Goal: Task Accomplishment & Management: Use online tool/utility

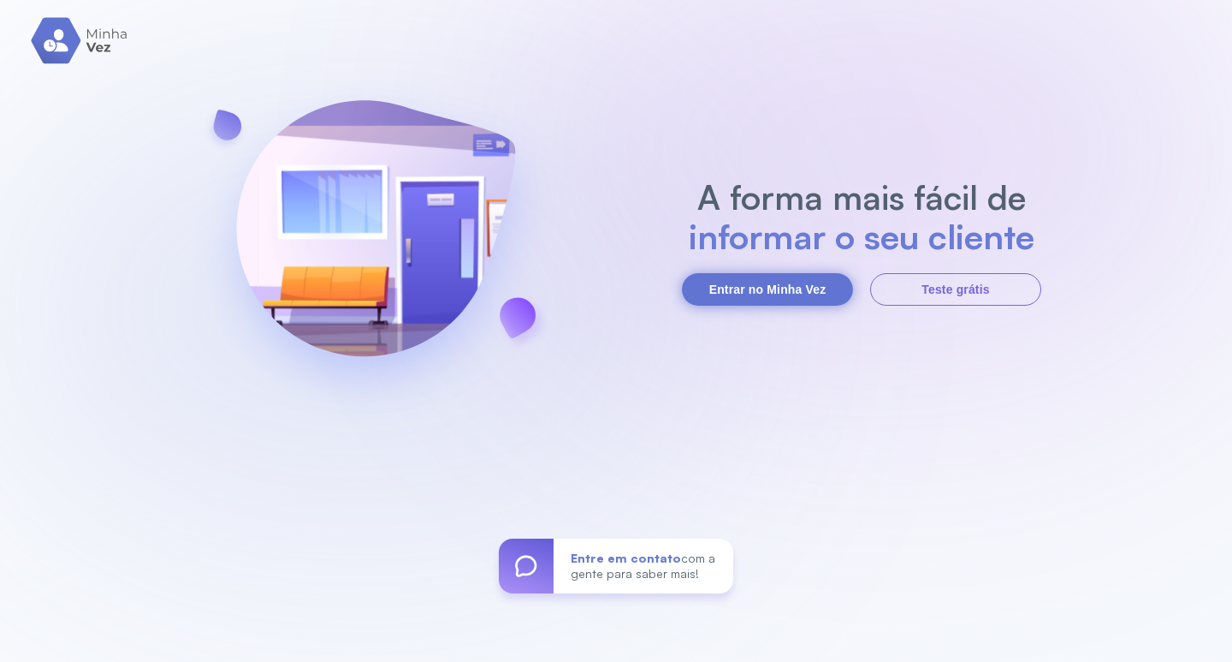
click at [793, 288] on button "Entrar no Minha Vez" at bounding box center [767, 289] width 171 height 33
click at [739, 299] on button "Entrar no Minha Vez" at bounding box center [767, 289] width 171 height 33
click at [739, 296] on button "Entrar no Minha Vez" at bounding box center [767, 289] width 171 height 33
click at [820, 293] on button "Entrar no Minha Vez" at bounding box center [767, 289] width 171 height 33
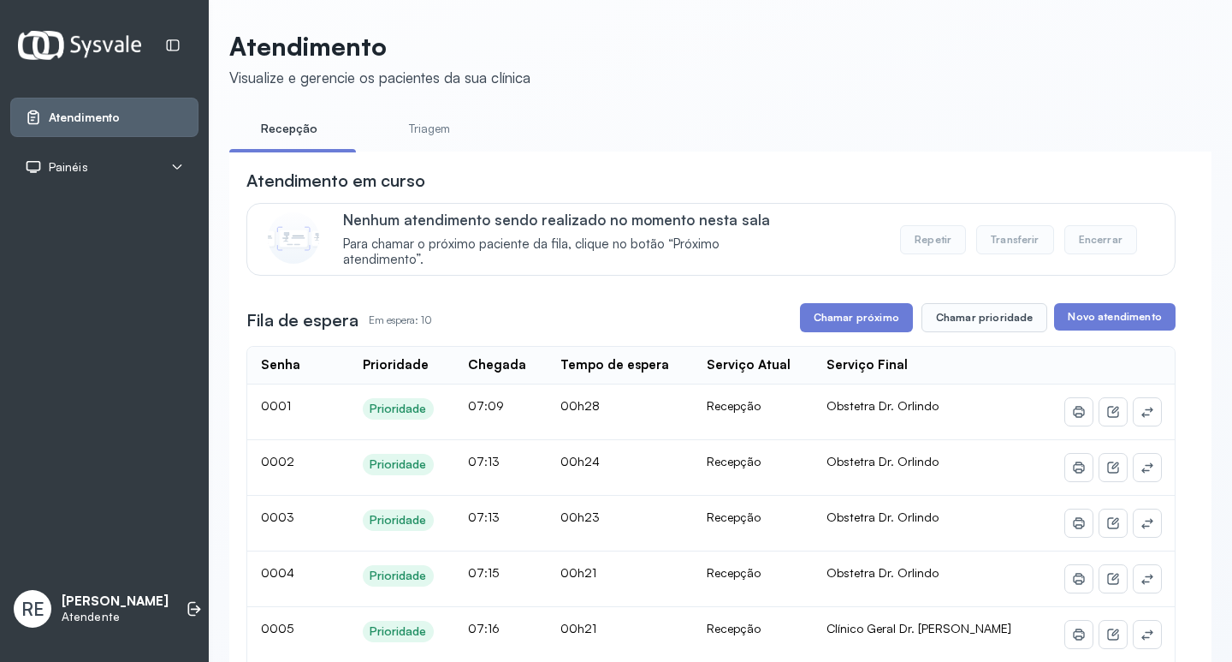
click at [140, 160] on div "Painéis" at bounding box center [104, 166] width 159 height 17
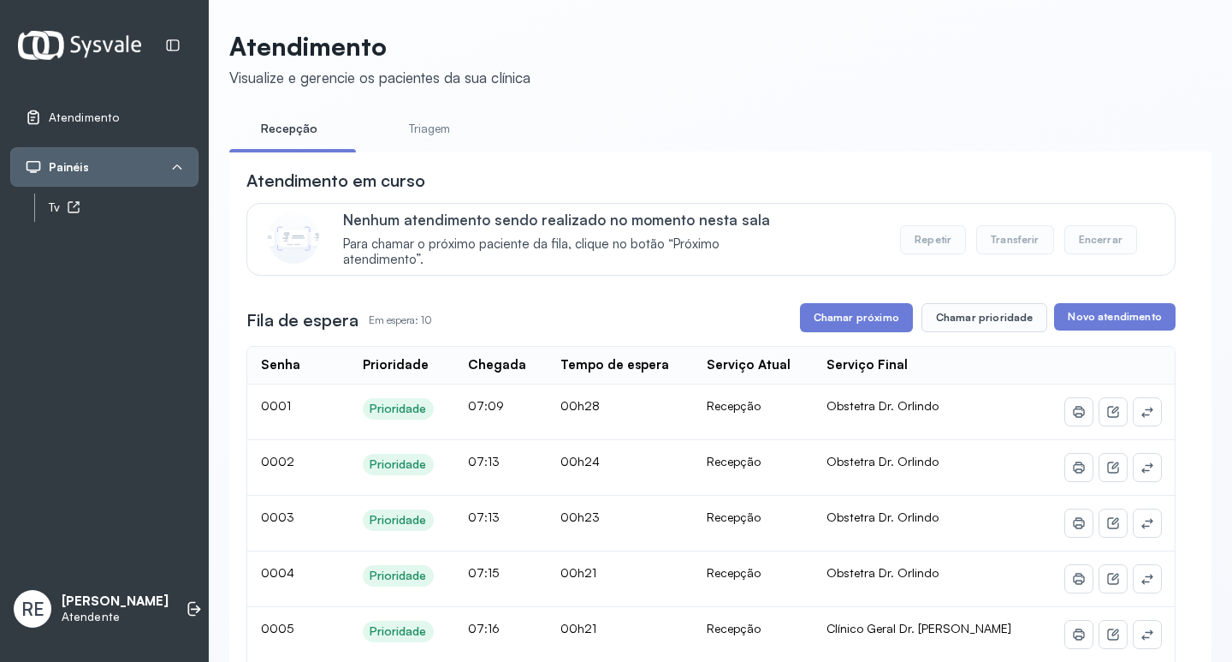
click at [54, 209] on div "Tv" at bounding box center [124, 207] width 150 height 15
click at [820, 313] on button "Chamar próximo" at bounding box center [856, 317] width 113 height 29
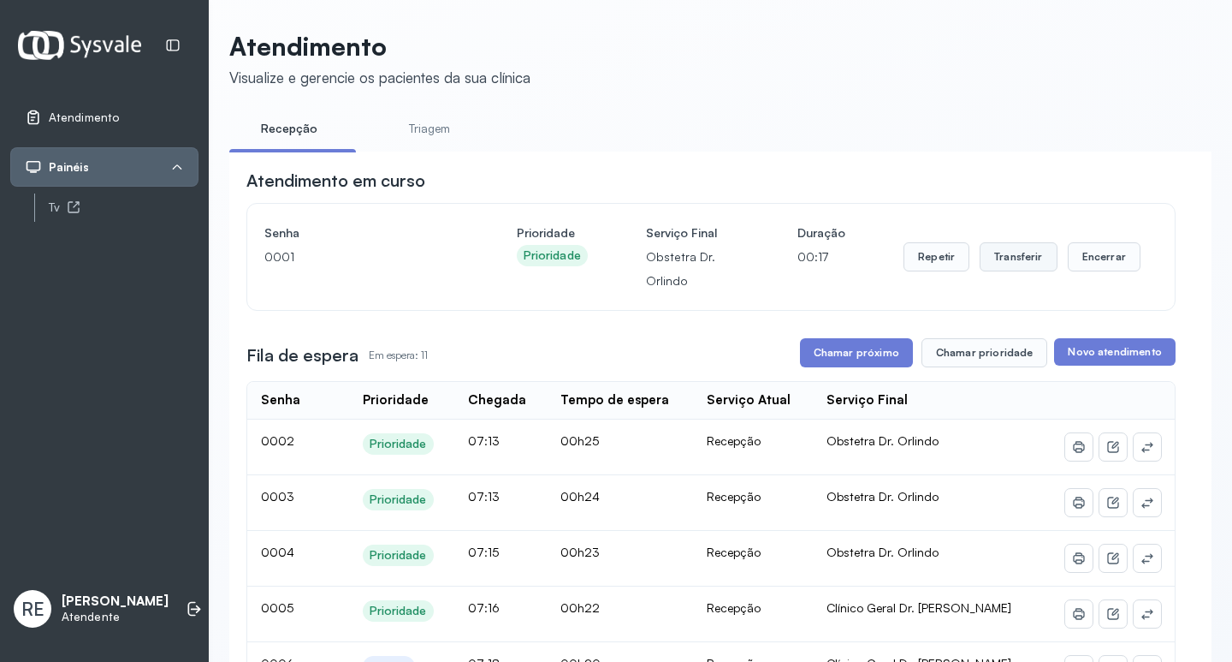
click at [1002, 258] on button "Transferir" at bounding box center [1019, 256] width 78 height 29
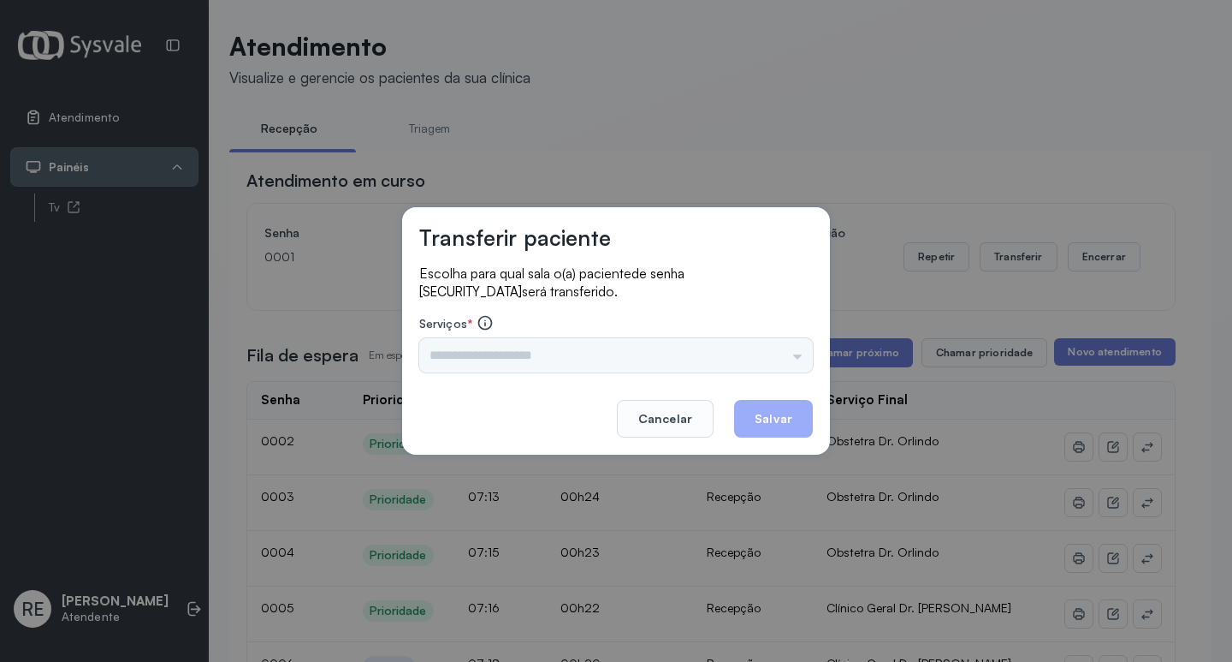
click at [474, 352] on div "Nenhuma opção encontrada" at bounding box center [616, 355] width 394 height 34
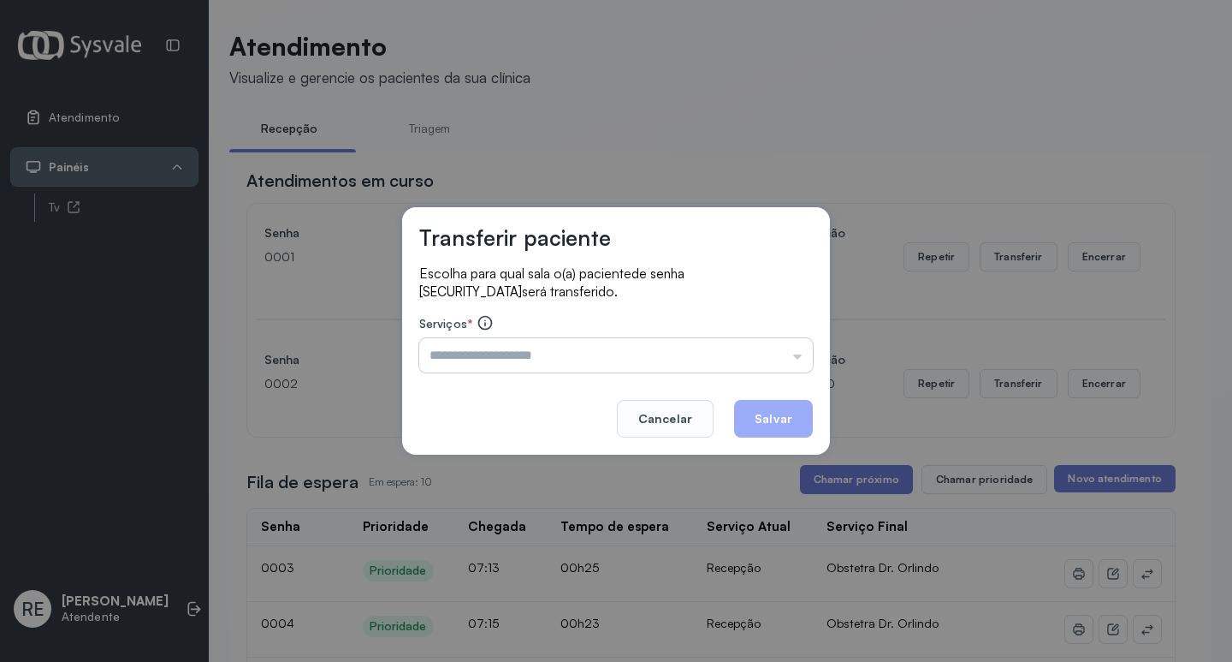
click at [477, 359] on input "text" at bounding box center [616, 355] width 394 height 34
type input "**********"
click at [788, 416] on button "Salvar" at bounding box center [773, 419] width 79 height 38
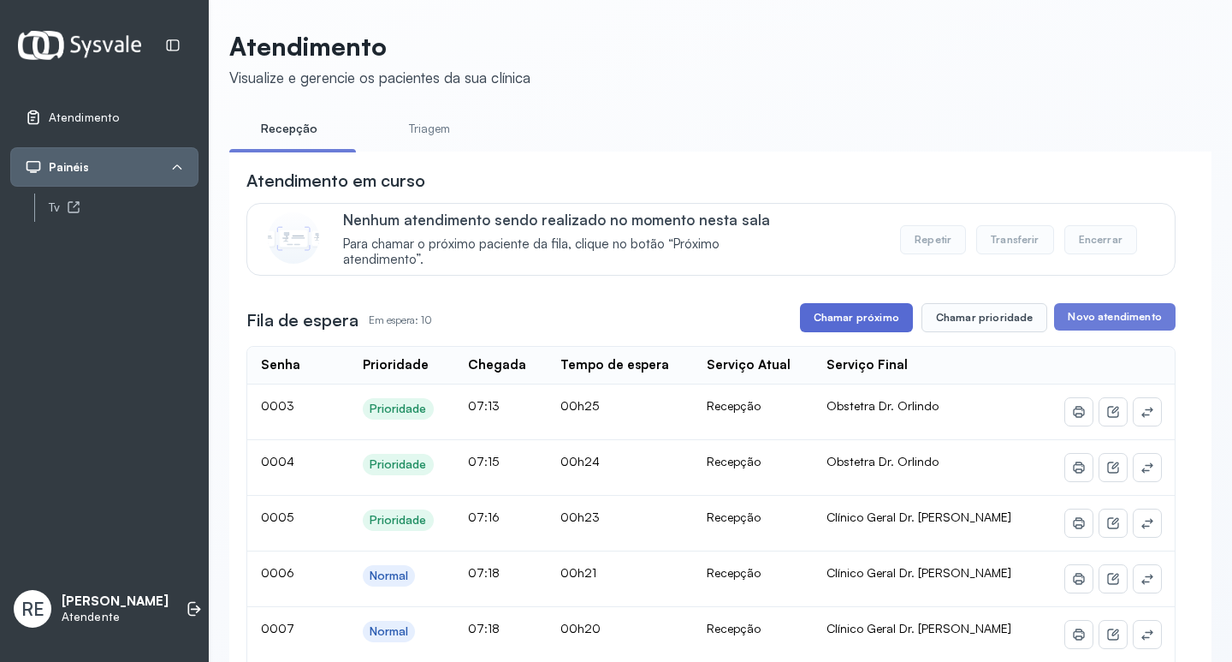
click at [828, 311] on button "Chamar próximo" at bounding box center [856, 317] width 113 height 29
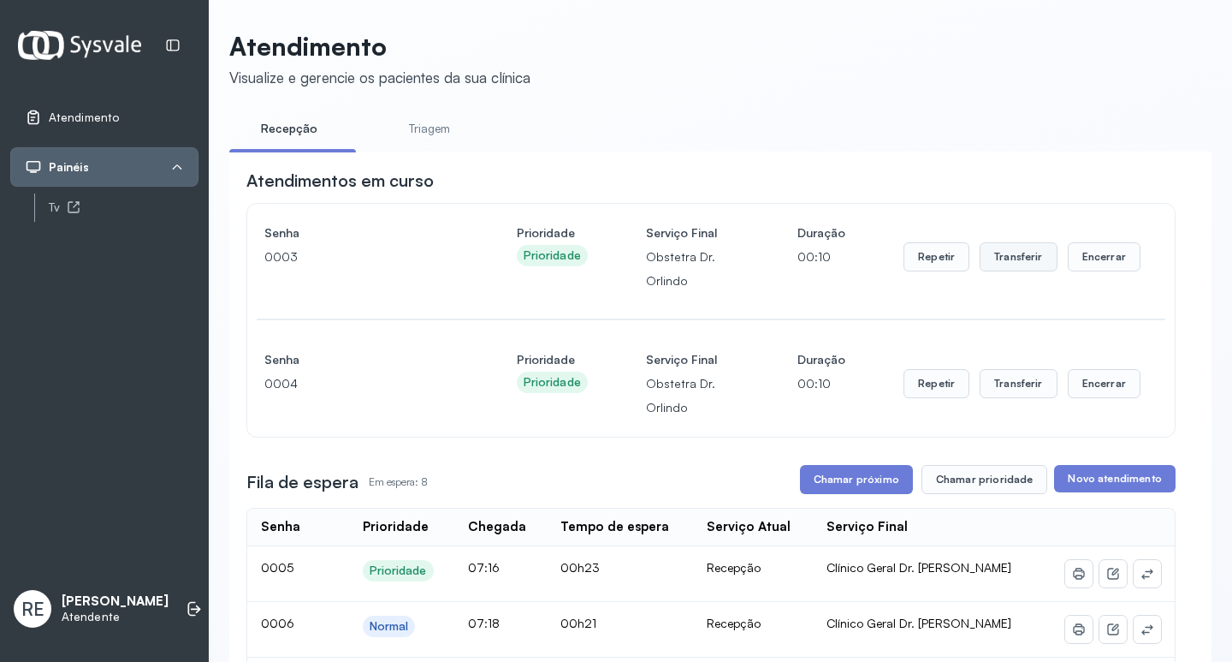
click at [1005, 271] on button "Transferir" at bounding box center [1019, 256] width 78 height 29
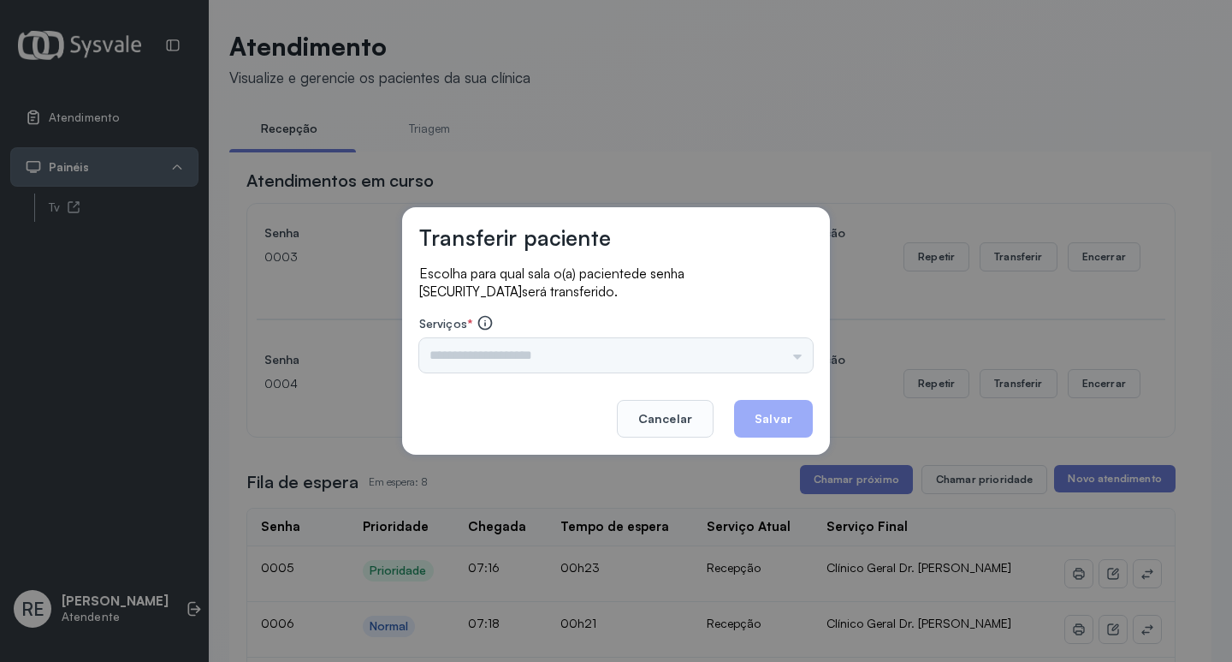
drag, startPoint x: 519, startPoint y: 364, endPoint x: 508, endPoint y: 357, distance: 13.1
click at [516, 363] on div "Triagem Ortopedista Dr. Mauricio Ortopedista Dr. Ramon Ginecologista Dr. Amilto…" at bounding box center [616, 355] width 394 height 34
click at [508, 357] on div "Triagem Ortopedista Dr. Mauricio Ortopedista Dr. Ramon Ginecologista Dr. Amilto…" at bounding box center [616, 355] width 394 height 34
drag, startPoint x: 508, startPoint y: 357, endPoint x: 480, endPoint y: 353, distance: 27.7
click at [503, 355] on div "Triagem Ortopedista Dr. Mauricio Ortopedista Dr. Ramon Ginecologista Dr. Amilto…" at bounding box center [616, 355] width 394 height 34
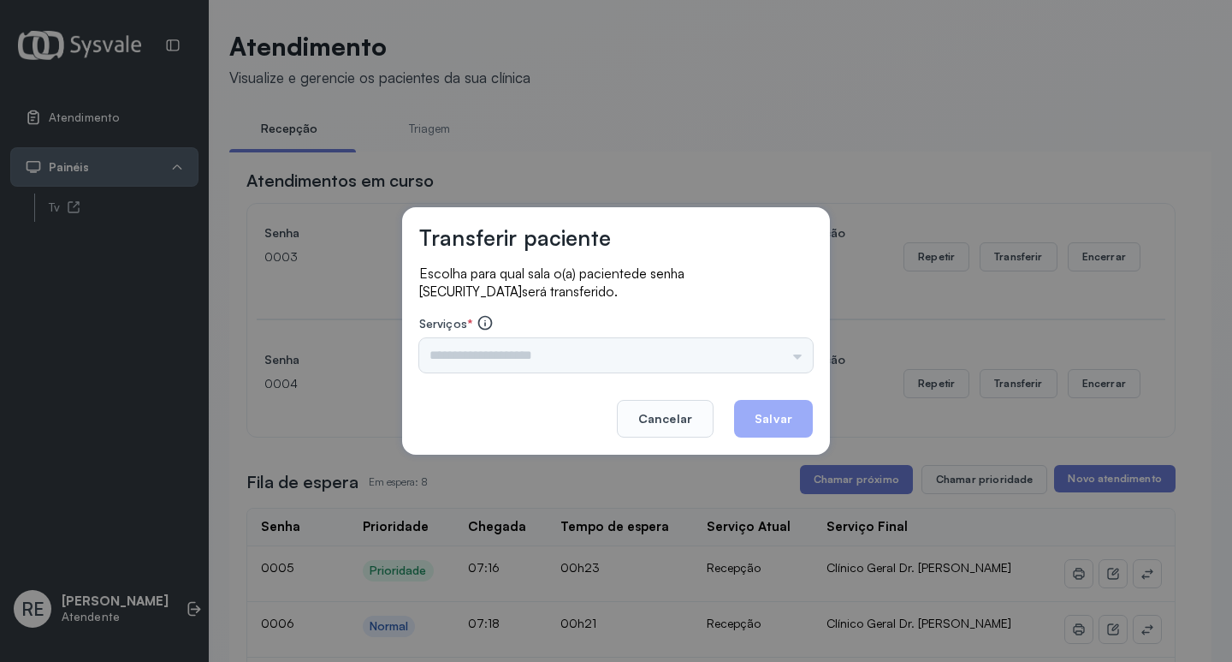
click at [465, 362] on div "Triagem Ortopedista Dr. Mauricio Ortopedista Dr. Ramon Ginecologista Dr. Amilto…" at bounding box center [616, 355] width 394 height 34
click at [453, 358] on div "Triagem Ortopedista Dr. Mauricio Ortopedista Dr. Ramon Ginecologista Dr. Amilto…" at bounding box center [616, 355] width 394 height 34
click at [467, 361] on div "Triagem Ortopedista Dr. Mauricio Ortopedista Dr. Ramon Ginecologista Dr. Amilto…" at bounding box center [616, 355] width 394 height 34
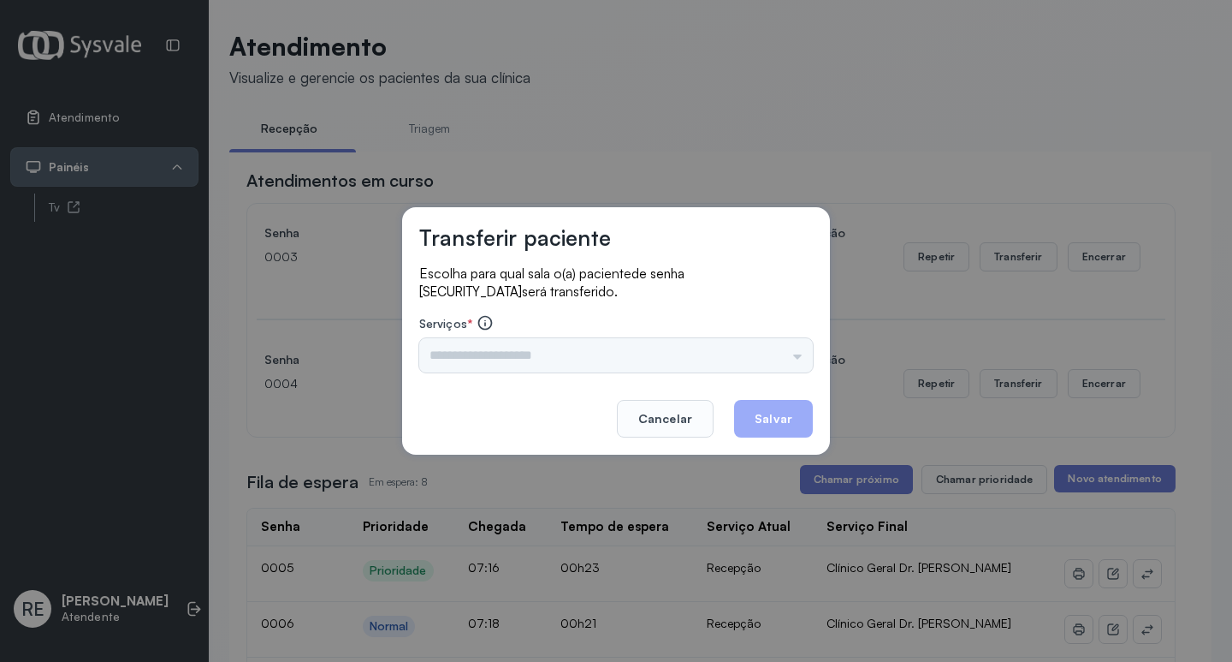
click at [490, 363] on div "Triagem Ortopedista Dr. Mauricio Ortopedista Dr. Ramon Ginecologista Dr. Amilto…" at bounding box center [616, 355] width 394 height 34
drag, startPoint x: 467, startPoint y: 338, endPoint x: 449, endPoint y: 359, distance: 27.3
click at [466, 339] on div "Triagem Ortopedista Dr. Mauricio Ortopedista Dr. Ramon Ginecologista Dr. Amilto…" at bounding box center [616, 355] width 394 height 34
click at [447, 359] on div "Triagem Ortopedista Dr. Mauricio Ortopedista Dr. Ramon Ginecologista Dr. Amilto…" at bounding box center [616, 355] width 394 height 34
click at [446, 358] on div "Triagem Ortopedista Dr. Mauricio Ortopedista Dr. Ramon Ginecologista Dr. Amilto…" at bounding box center [616, 355] width 394 height 34
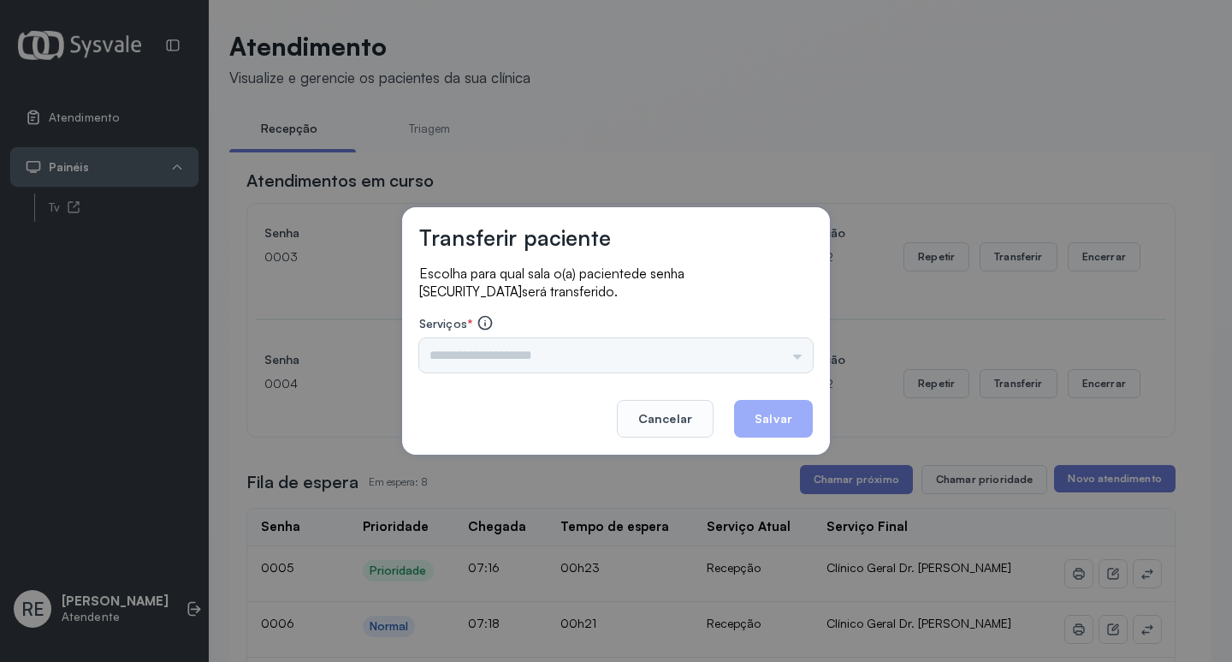
click at [477, 355] on div "Triagem Ortopedista Dr. Mauricio Ortopedista Dr. Ramon Ginecologista Dr. Amilto…" at bounding box center [616, 355] width 394 height 34
click at [623, 382] on footer "Cancelar Salvar" at bounding box center [616, 407] width 394 height 62
click at [647, 403] on button "Cancelar" at bounding box center [665, 419] width 97 height 38
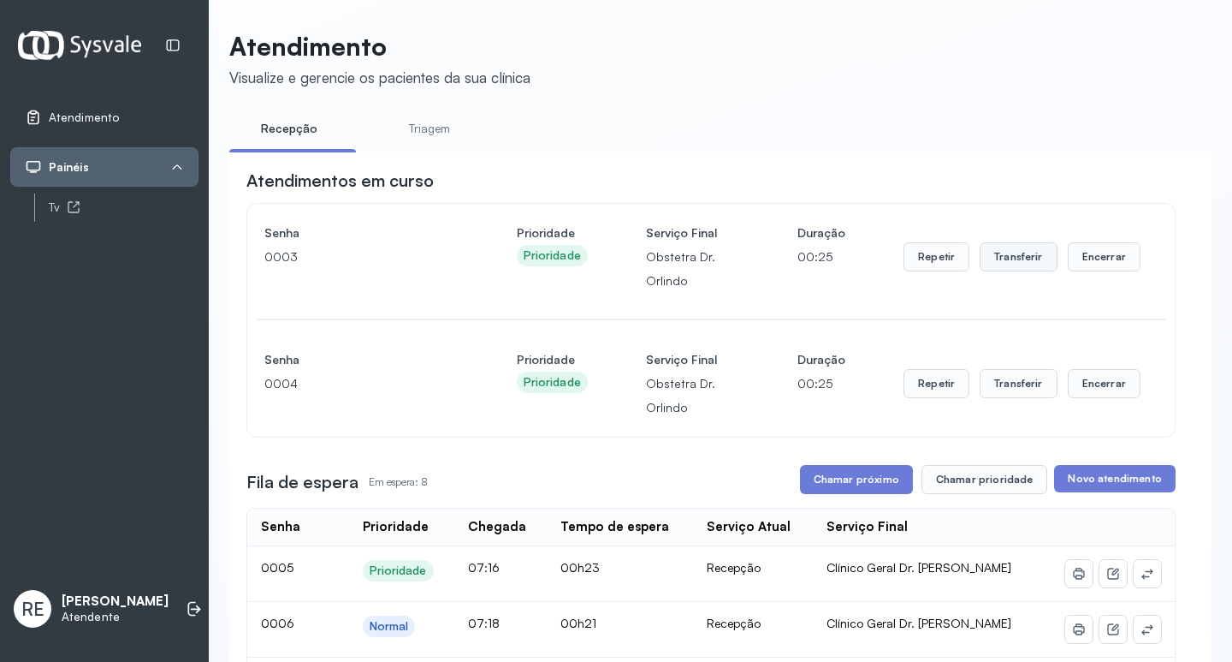
click at [1020, 262] on button "Transferir" at bounding box center [1019, 256] width 78 height 29
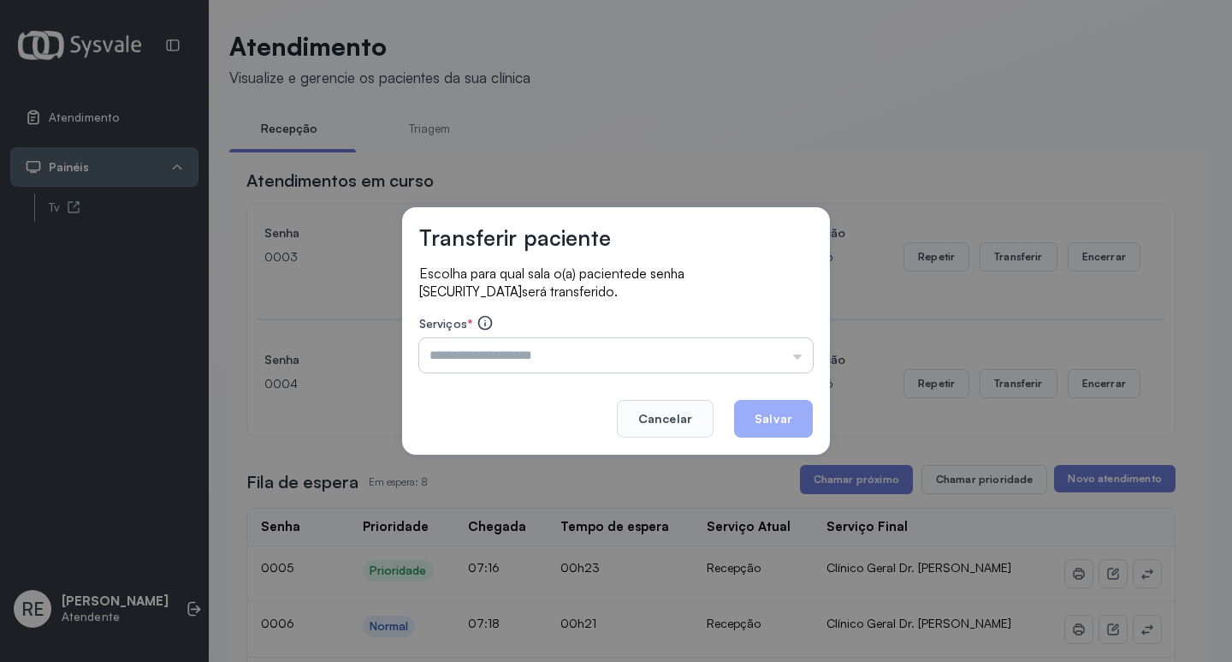
click at [497, 349] on input "text" at bounding box center [616, 355] width 394 height 34
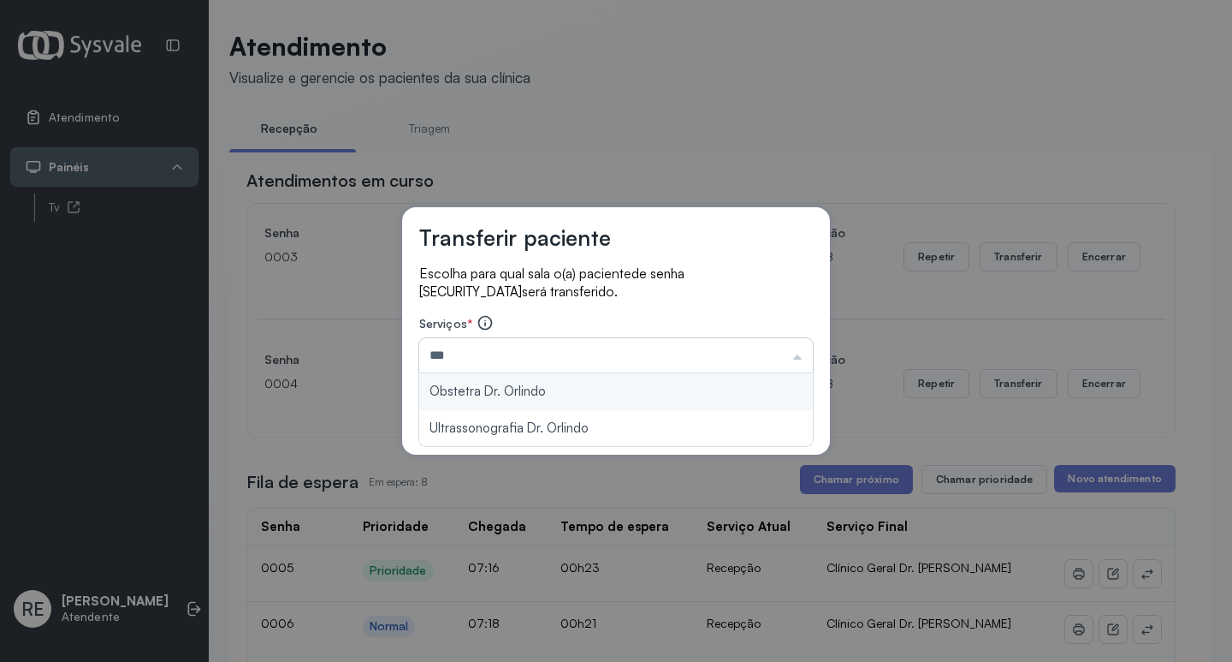
type input "**********"
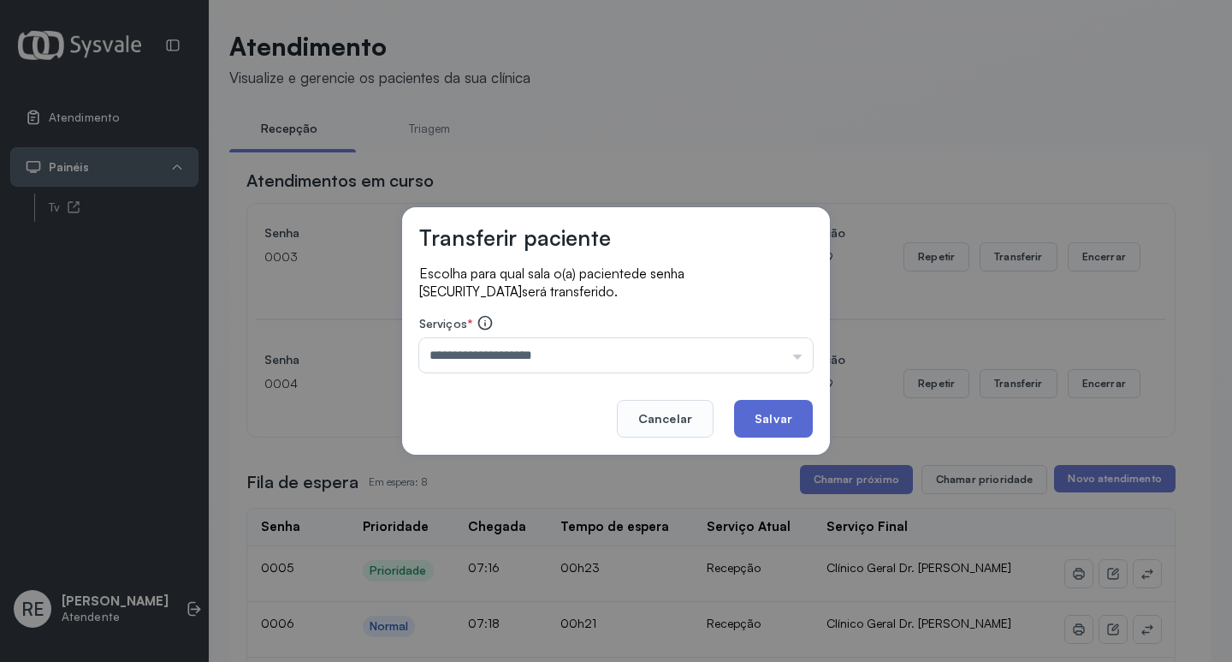
click at [782, 419] on button "Salvar" at bounding box center [773, 419] width 79 height 38
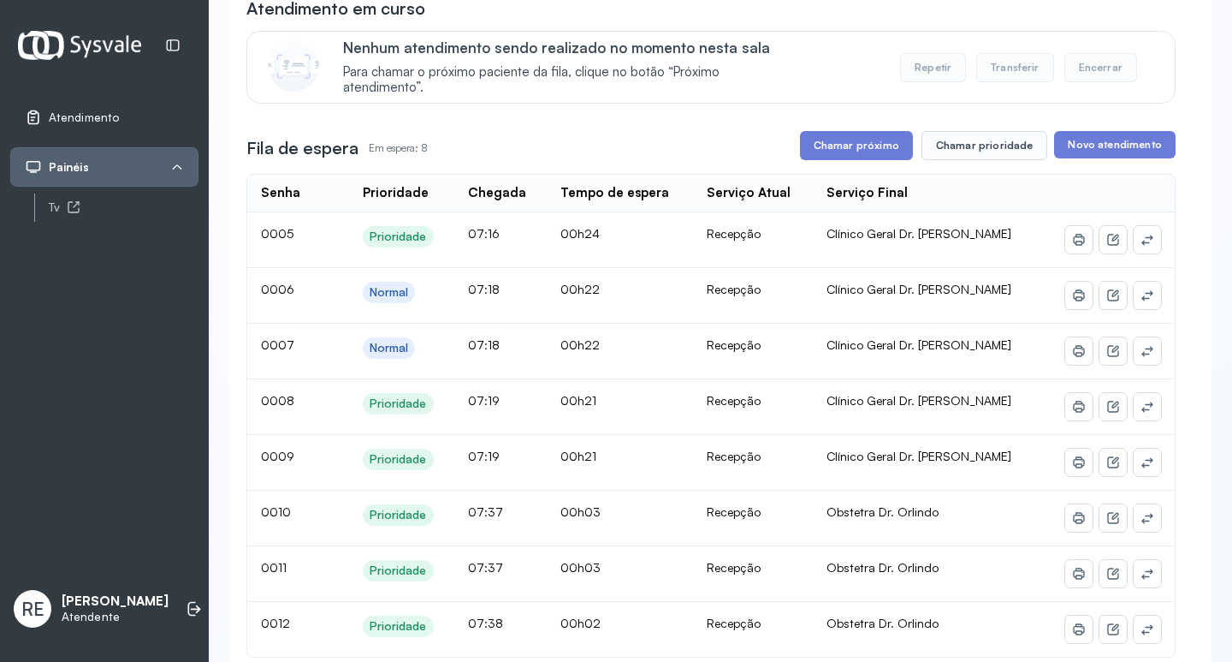
scroll to position [171, 0]
click at [1141, 245] on icon at bounding box center [1148, 241] width 14 height 14
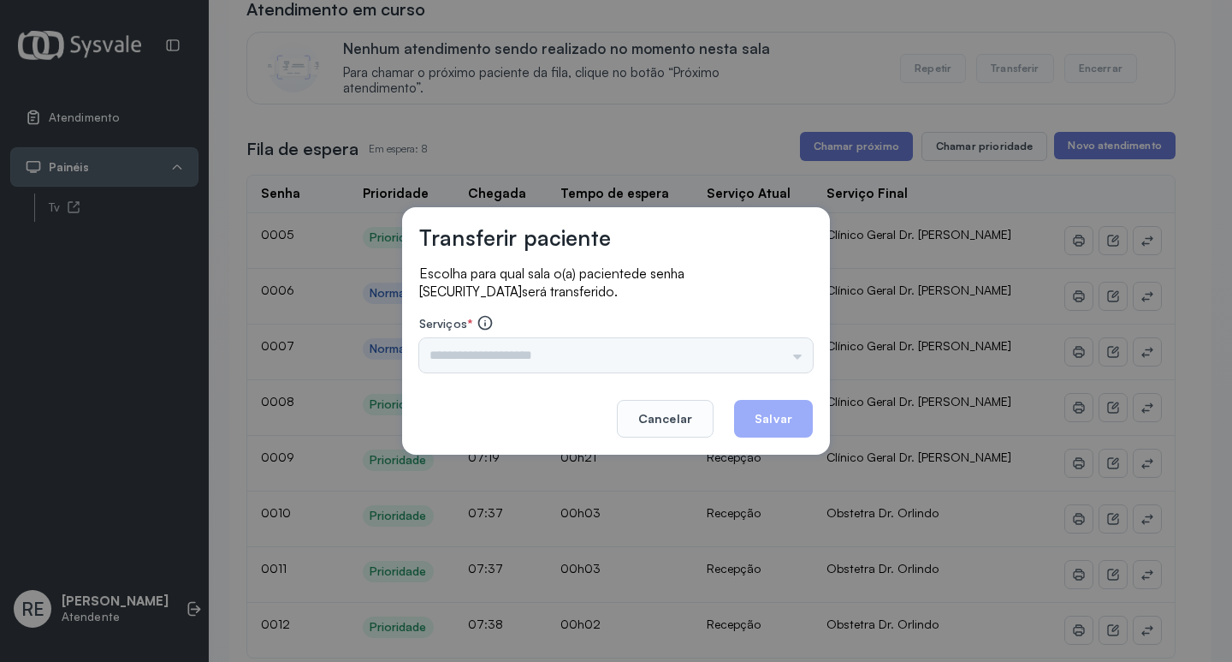
click at [803, 350] on div "Triagem Ortopedista Dr. Mauricio Ortopedista Dr. Ramon Ginecologista Dr. Amilto…" at bounding box center [616, 355] width 394 height 34
click at [778, 352] on input "text" at bounding box center [616, 355] width 394 height 34
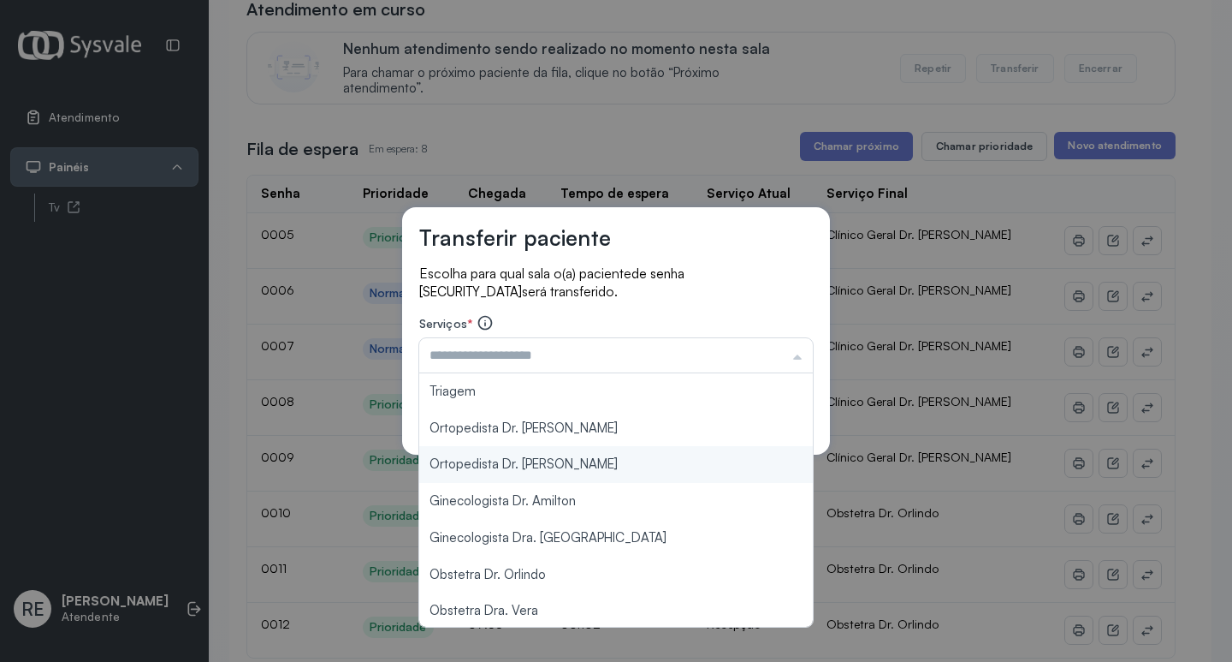
type input "**********"
click at [557, 458] on div "**********" at bounding box center [616, 331] width 1232 height 662
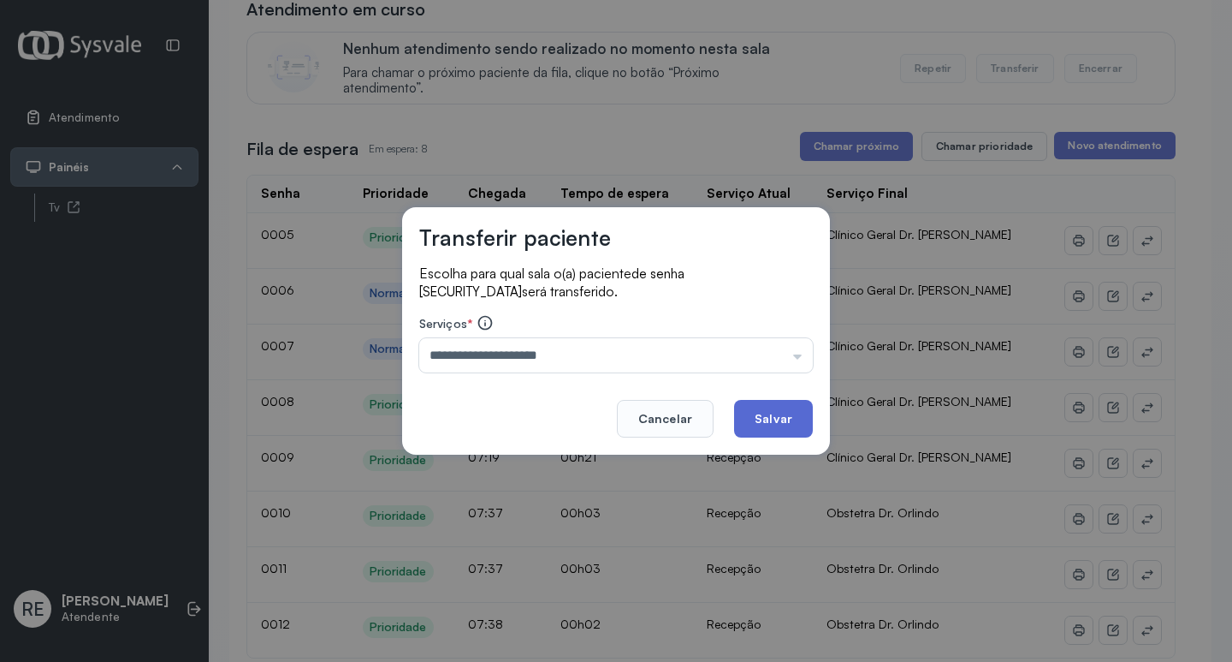
click at [748, 411] on button "Salvar" at bounding box center [773, 419] width 79 height 38
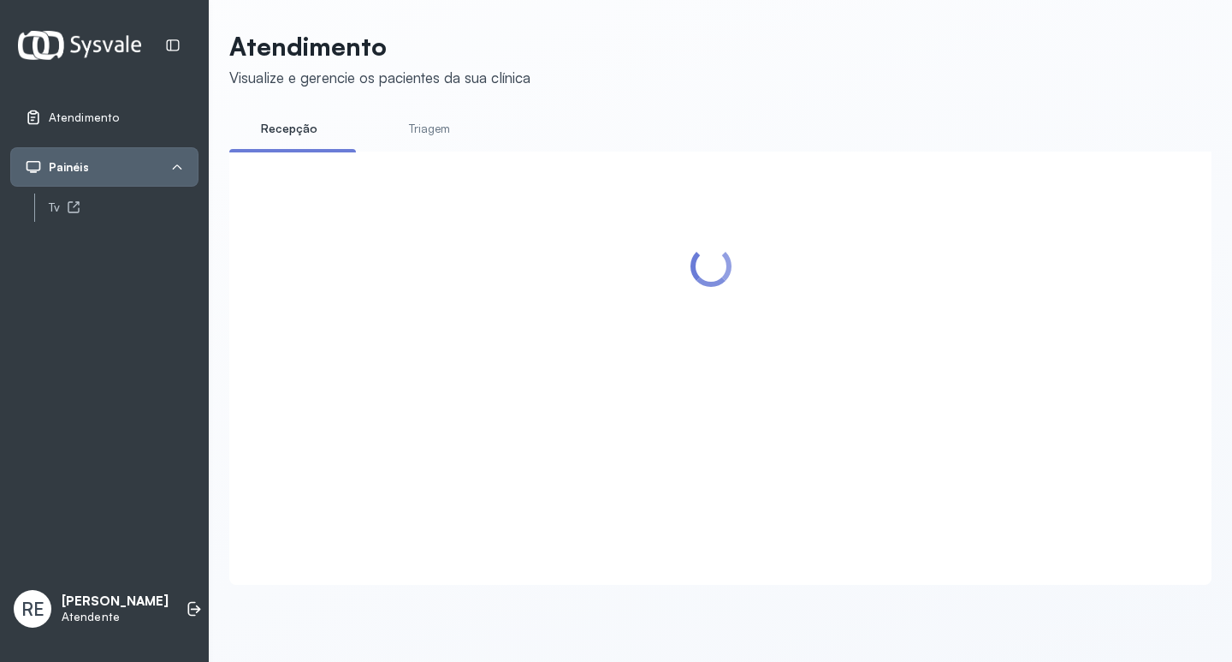
scroll to position [0, 0]
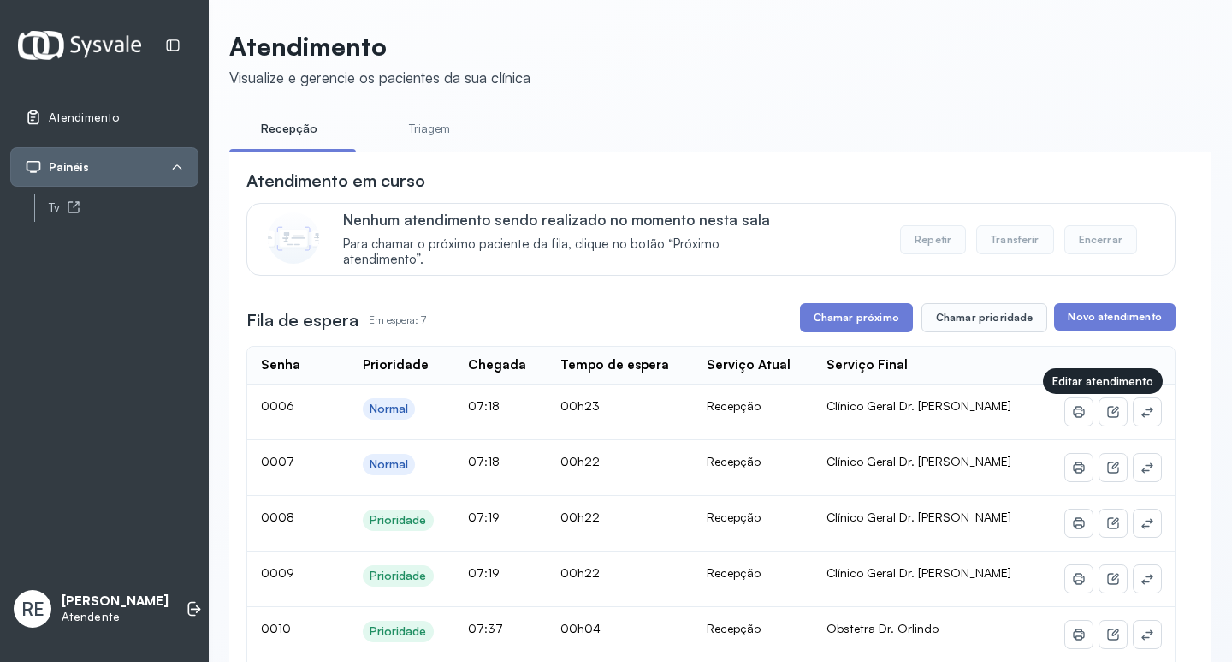
click at [1117, 412] on div at bounding box center [1108, 411] width 105 height 27
click at [1141, 413] on icon at bounding box center [1148, 412] width 14 height 14
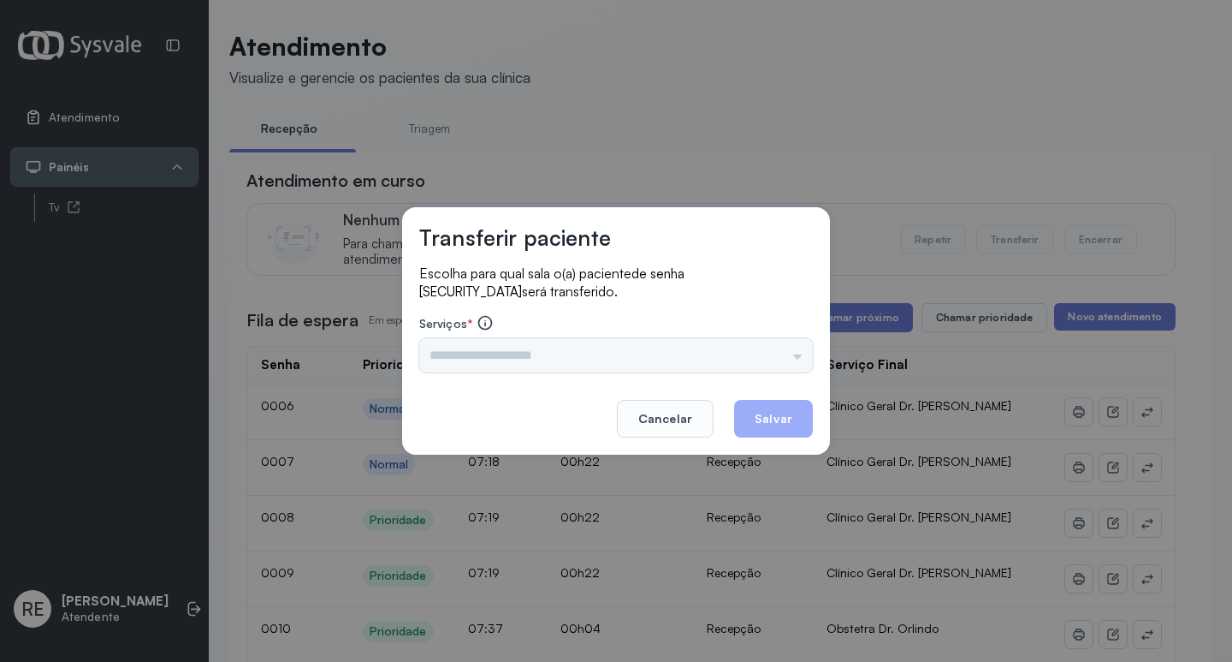
drag, startPoint x: 687, startPoint y: 378, endPoint x: 671, endPoint y: 372, distance: 17.3
click at [674, 372] on div "Transferir paciente Escolha para qual sala o(a) paciente de senha 0006 será tra…" at bounding box center [616, 330] width 428 height 247
click at [656, 365] on div "Triagem Ortopedista Dr. Mauricio Ortopedista Dr. Ramon Ginecologista Dr. Amilto…" at bounding box center [616, 355] width 394 height 34
click at [656, 365] on input "text" at bounding box center [616, 355] width 394 height 34
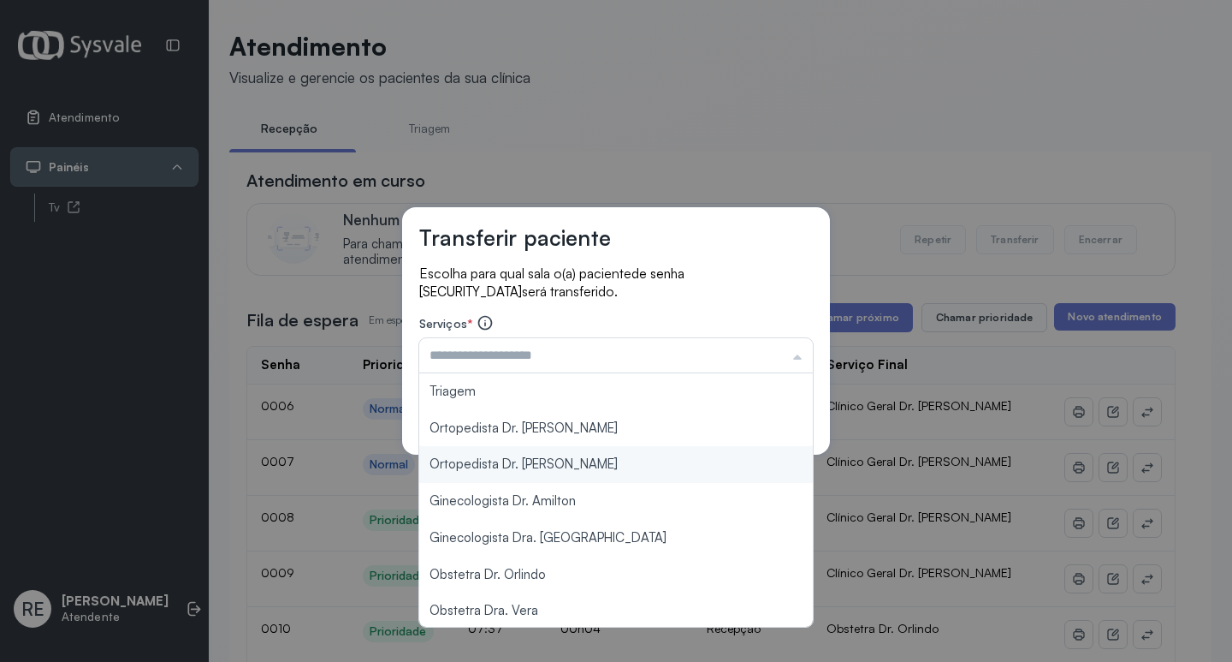
type input "**********"
drag, startPoint x: 544, startPoint y: 464, endPoint x: 706, endPoint y: 431, distance: 165.0
click at [546, 464] on div "**********" at bounding box center [616, 331] width 1232 height 662
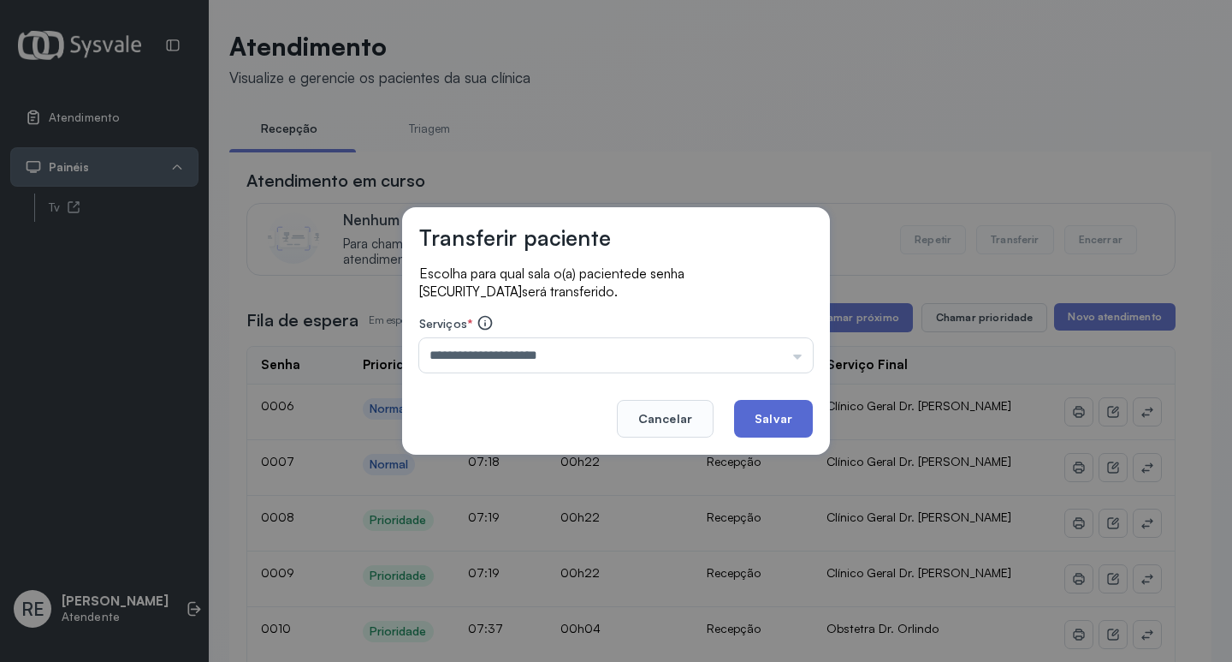
click at [804, 414] on button "Salvar" at bounding box center [773, 419] width 79 height 38
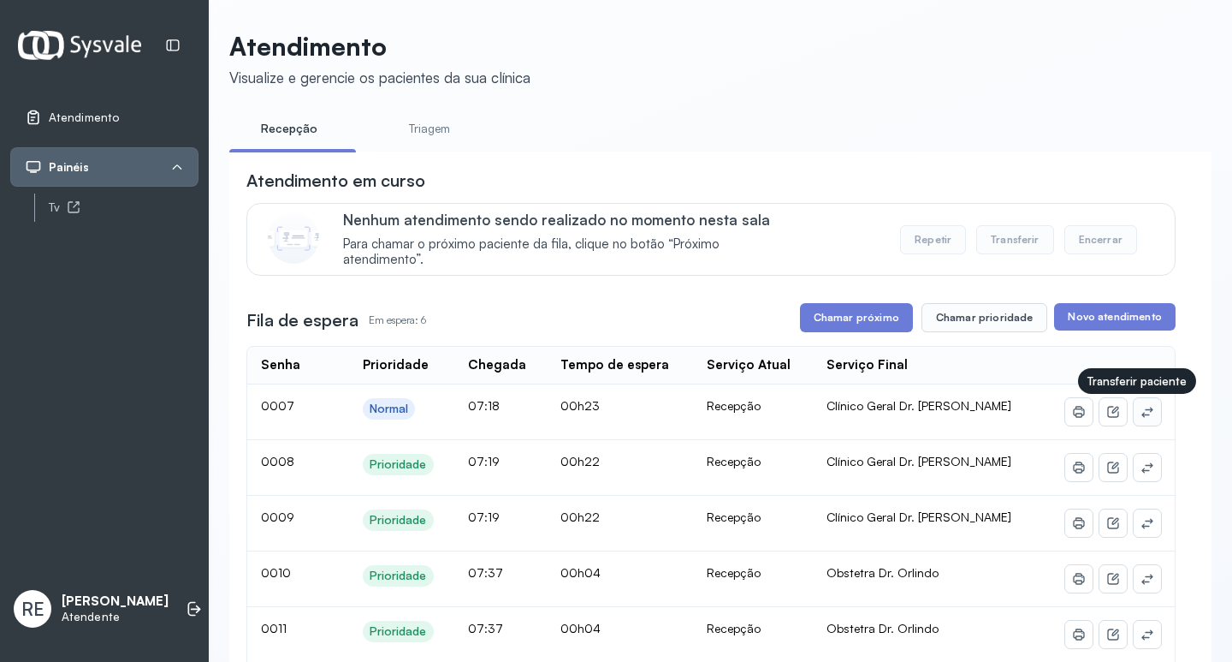
click at [1141, 419] on icon at bounding box center [1148, 412] width 14 height 14
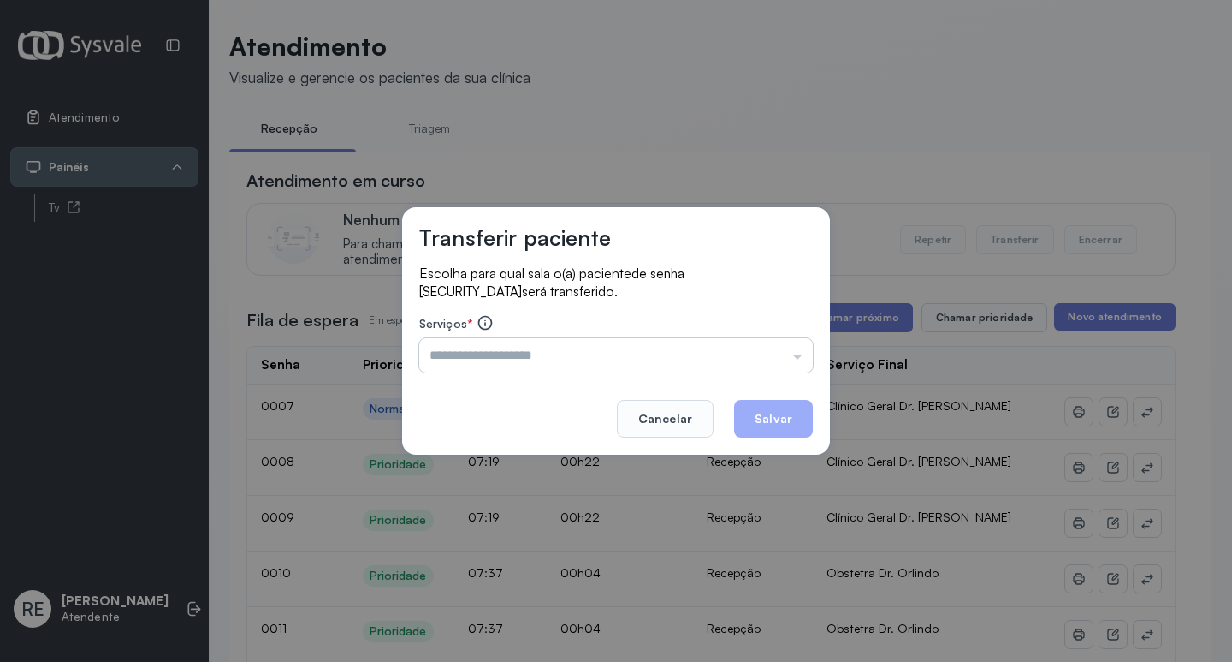
click at [662, 355] on input "text" at bounding box center [616, 355] width 394 height 34
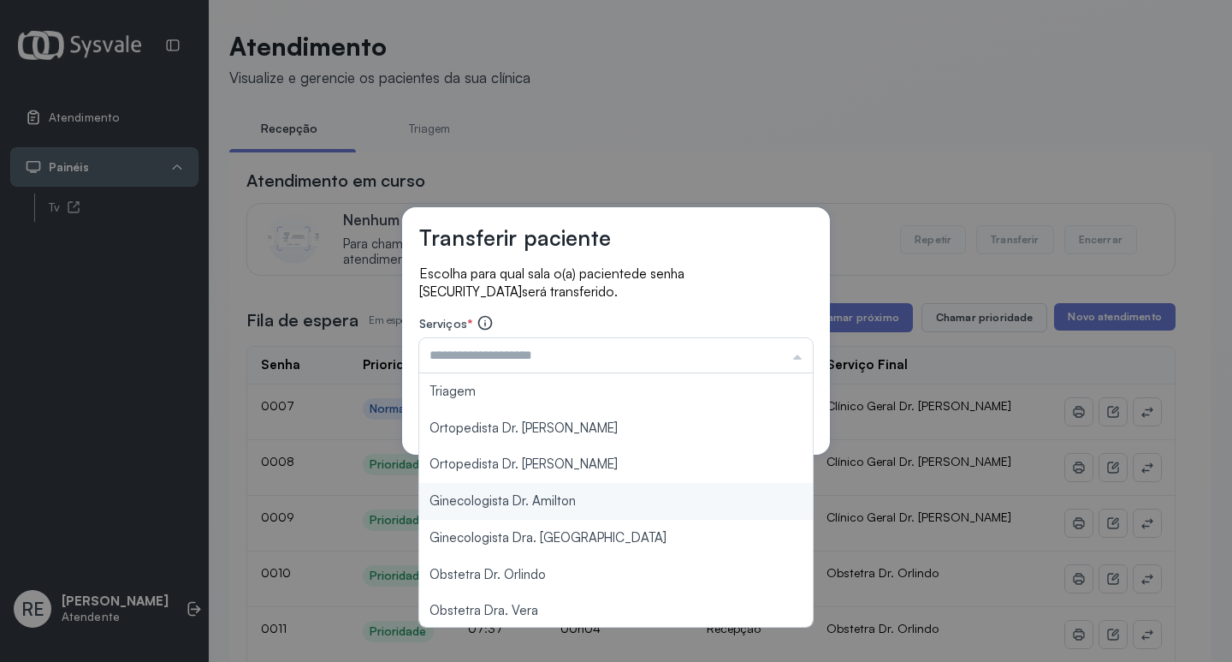
type input "**********"
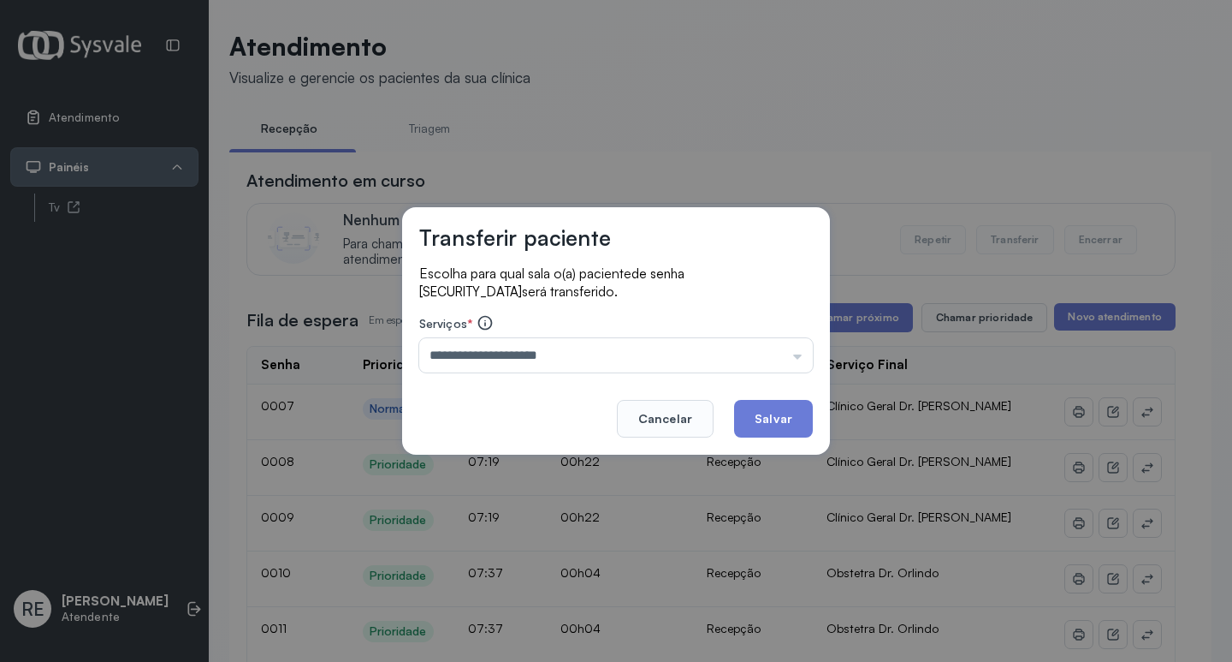
drag, startPoint x: 536, startPoint y: 467, endPoint x: 573, endPoint y: 448, distance: 42.1
click at [533, 467] on div "**********" at bounding box center [616, 331] width 1232 height 662
click at [780, 422] on button "Salvar" at bounding box center [773, 419] width 79 height 38
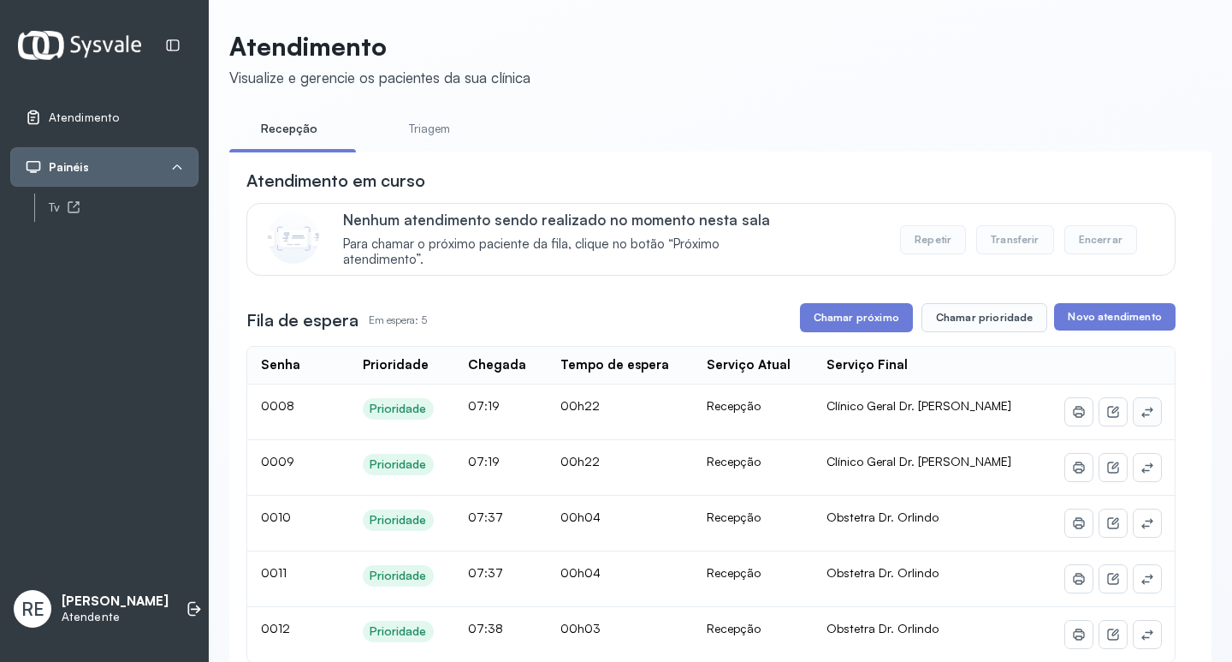
click at [1141, 413] on icon at bounding box center [1148, 412] width 14 height 14
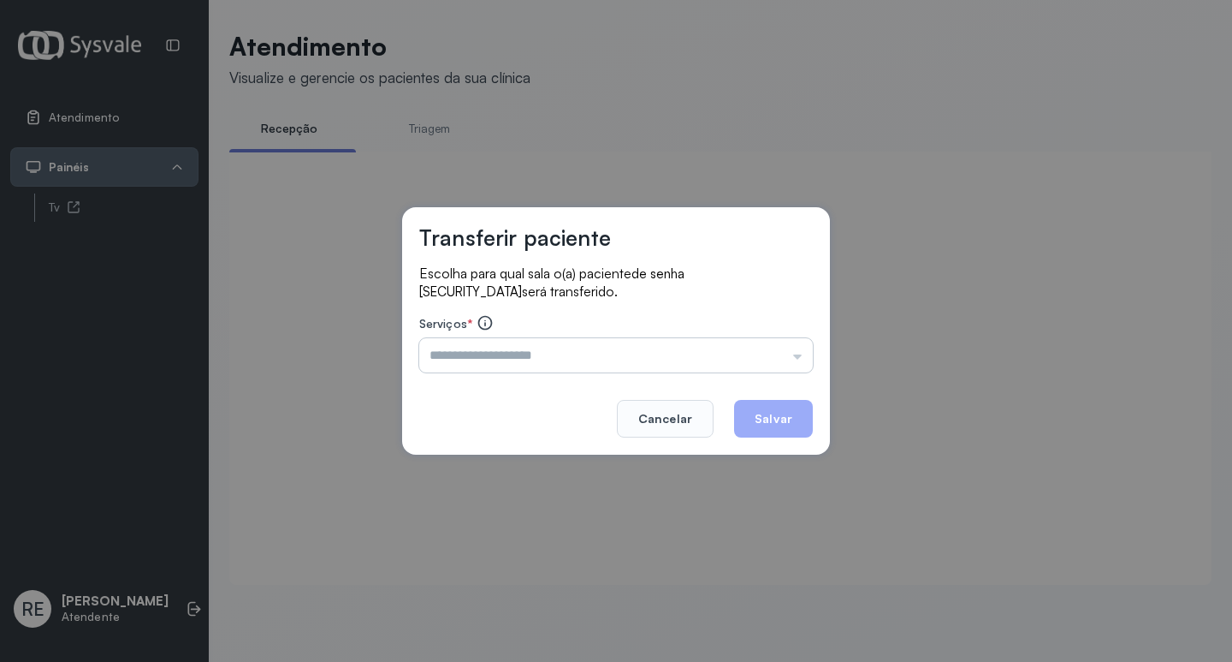
click at [676, 363] on input "text" at bounding box center [616, 355] width 394 height 34
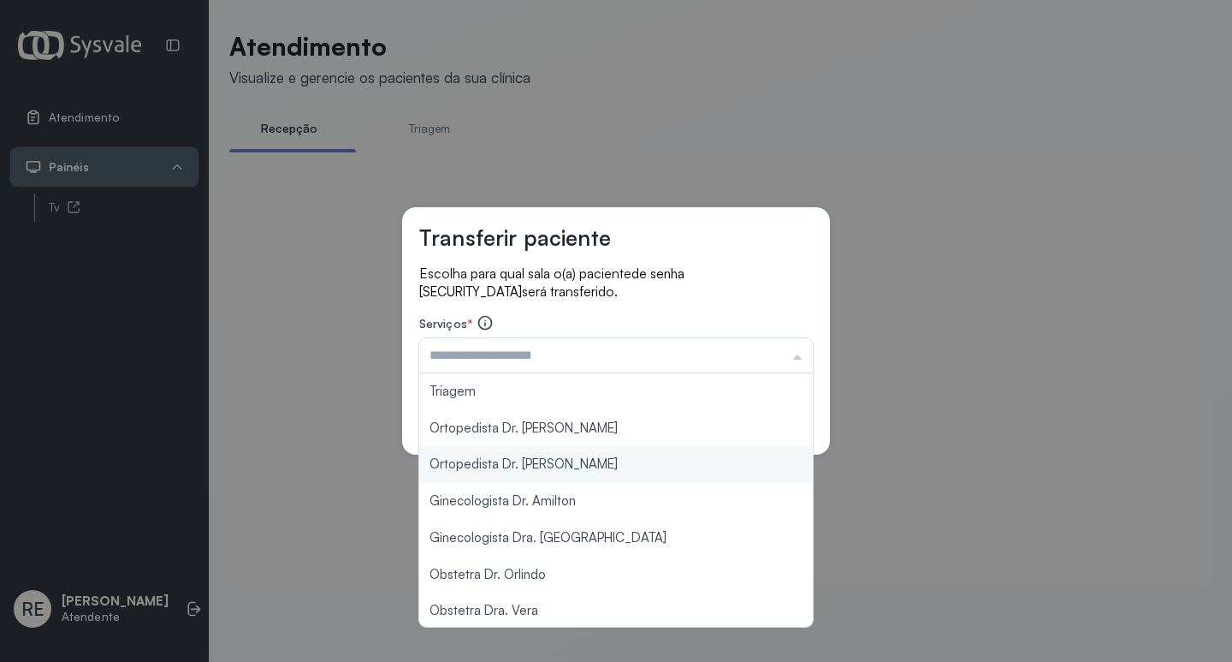
type input "**********"
click at [559, 469] on div "**********" at bounding box center [616, 331] width 1232 height 662
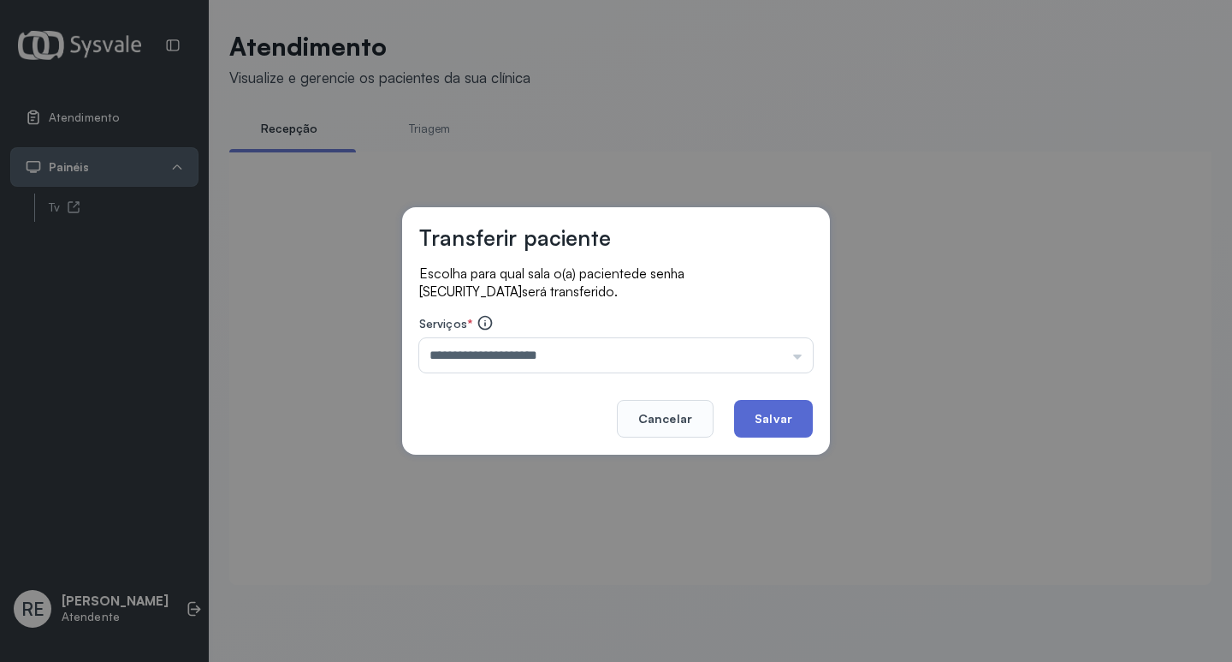
click at [764, 421] on button "Salvar" at bounding box center [773, 419] width 79 height 38
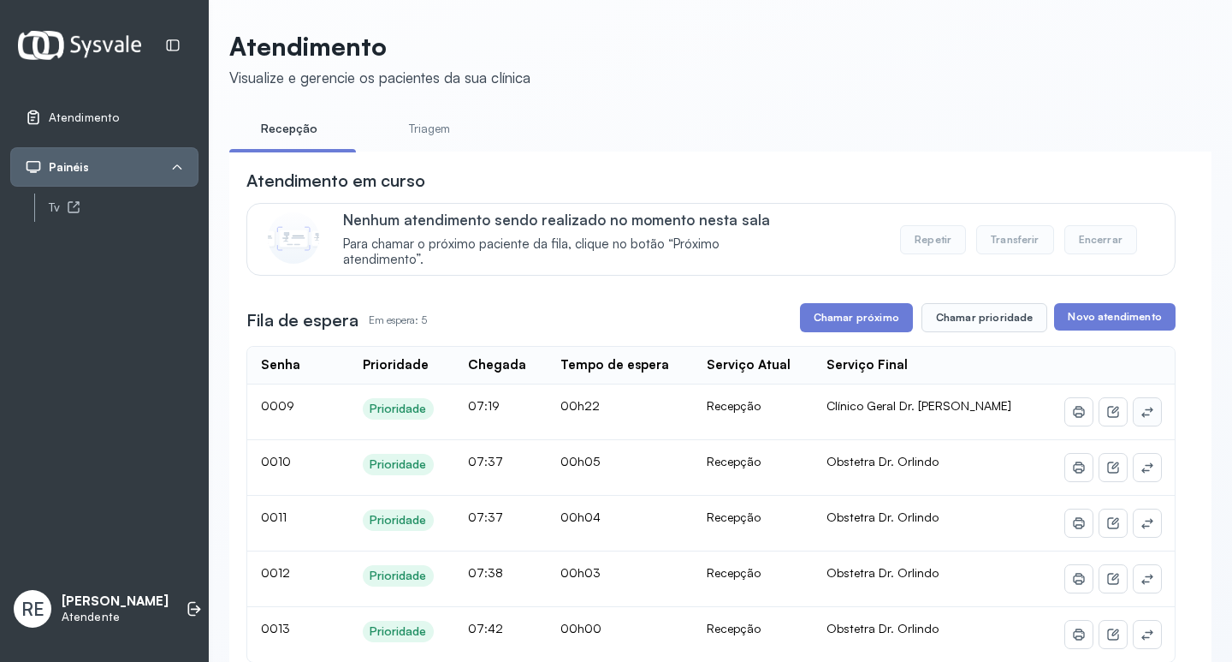
click at [1134, 418] on button at bounding box center [1147, 411] width 27 height 27
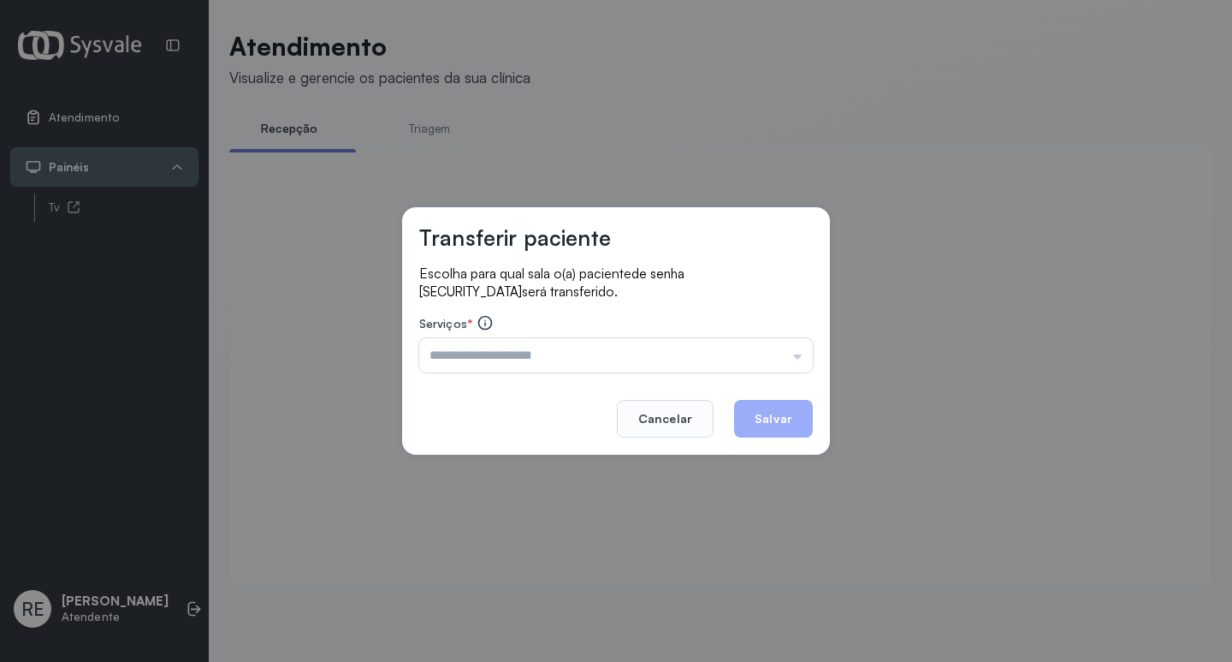
click at [733, 368] on input "text" at bounding box center [616, 355] width 394 height 34
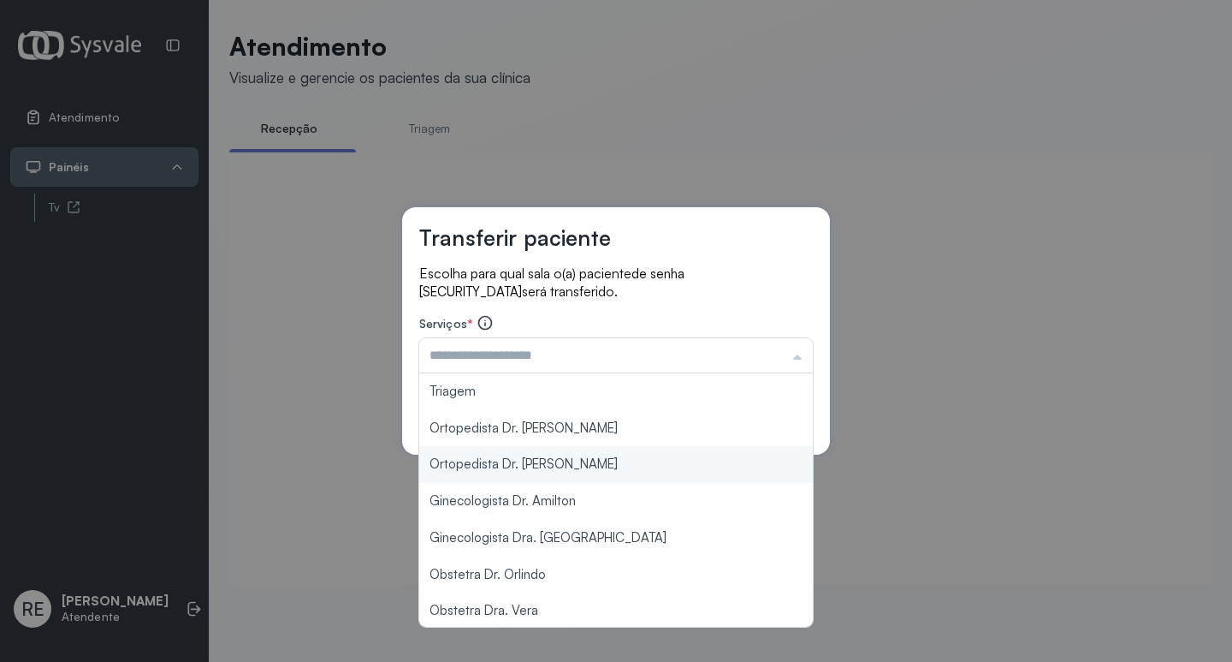
type input "**********"
click at [496, 468] on div "**********" at bounding box center [616, 331] width 1232 height 662
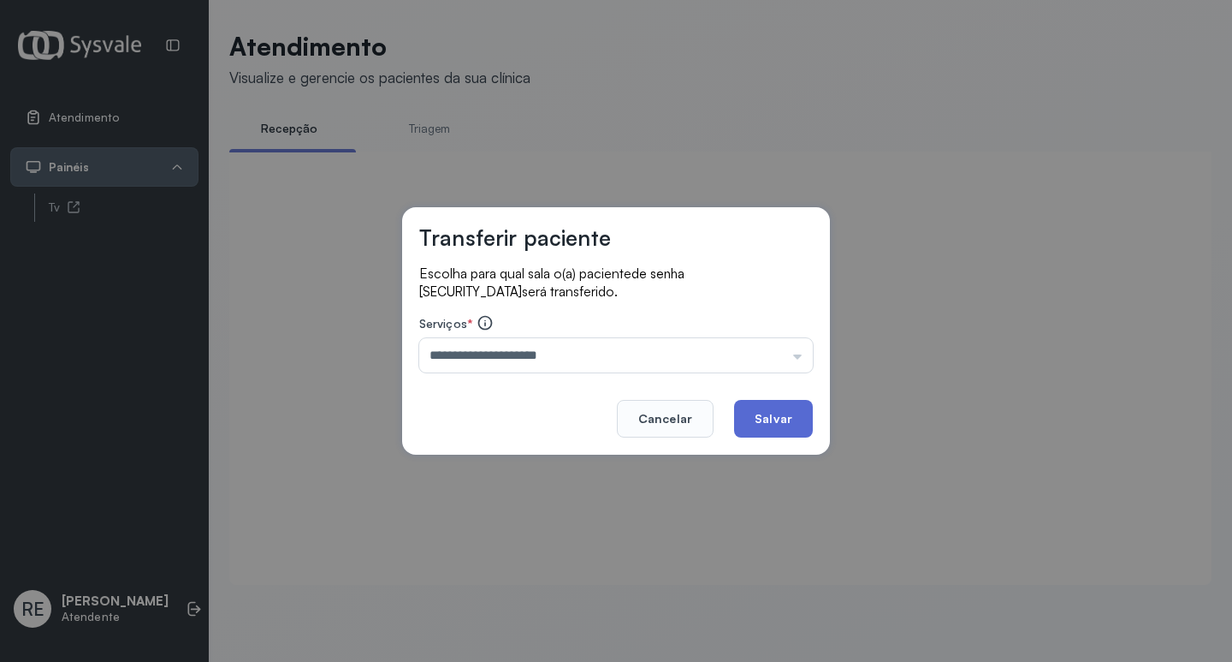
click at [763, 415] on button "Salvar" at bounding box center [773, 419] width 79 height 38
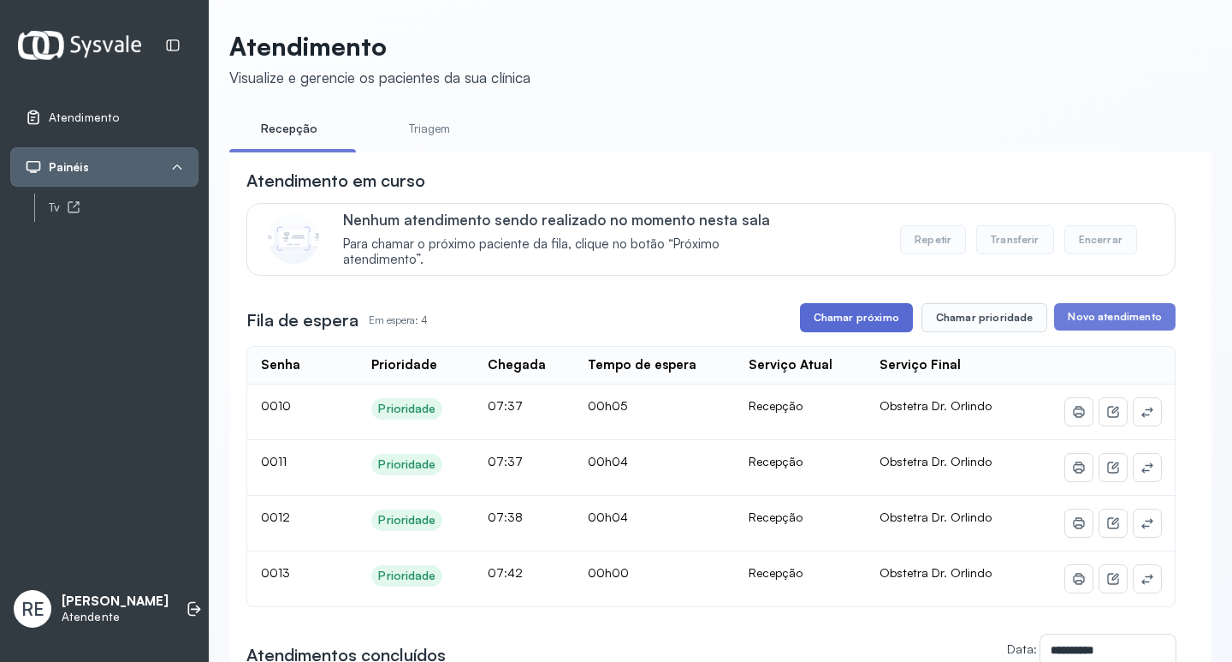
click at [870, 315] on button "Chamar próximo" at bounding box center [856, 317] width 113 height 29
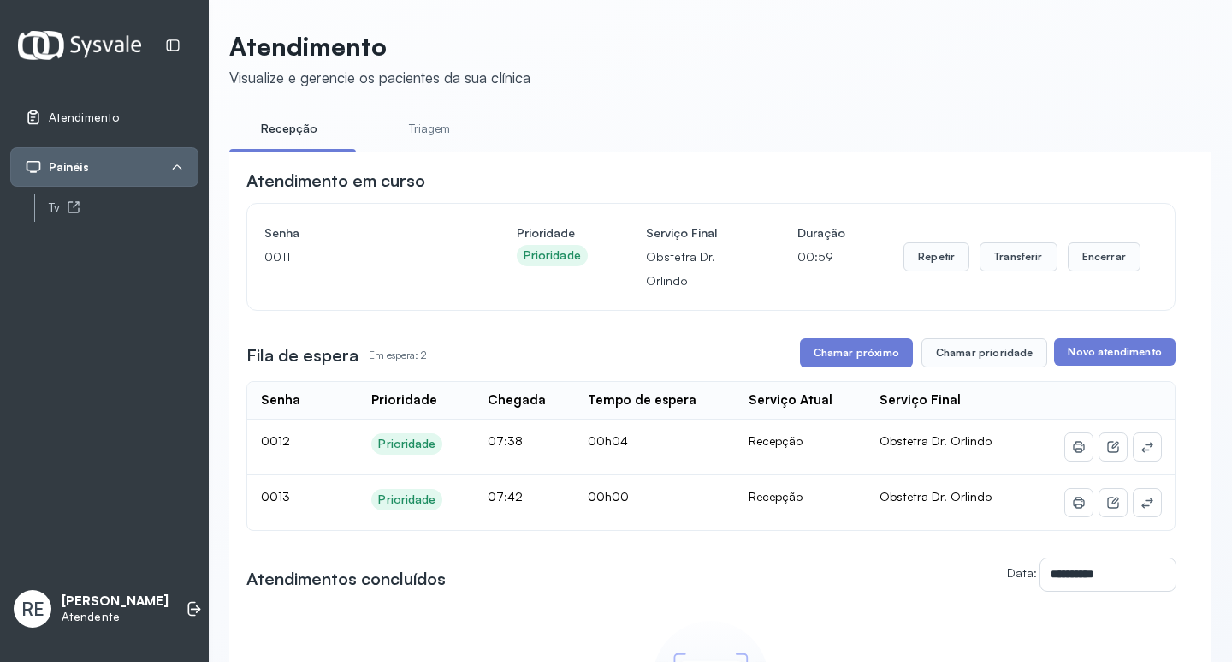
click at [914, 242] on div "Repetir Transferir Encerrar" at bounding box center [1022, 257] width 237 height 72
click at [905, 276] on div "Repetir Transferir Encerrar" at bounding box center [1022, 257] width 237 height 72
click at [910, 265] on button "Repetir" at bounding box center [937, 256] width 66 height 29
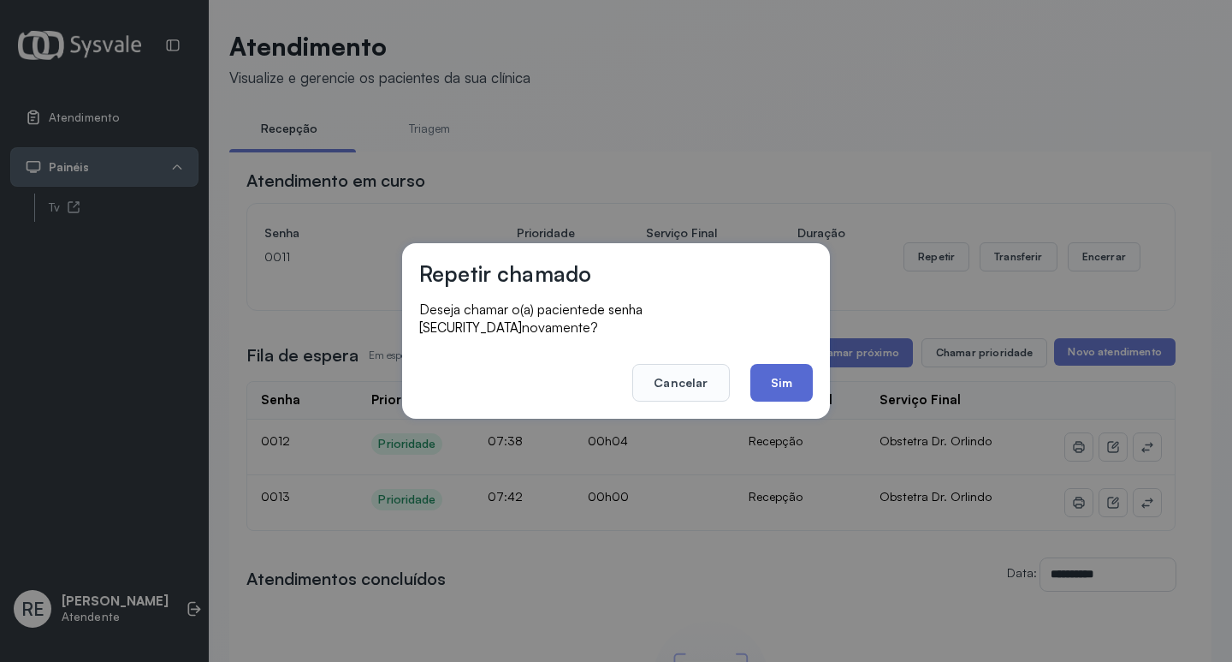
click at [752, 373] on button "Sim" at bounding box center [782, 383] width 62 height 38
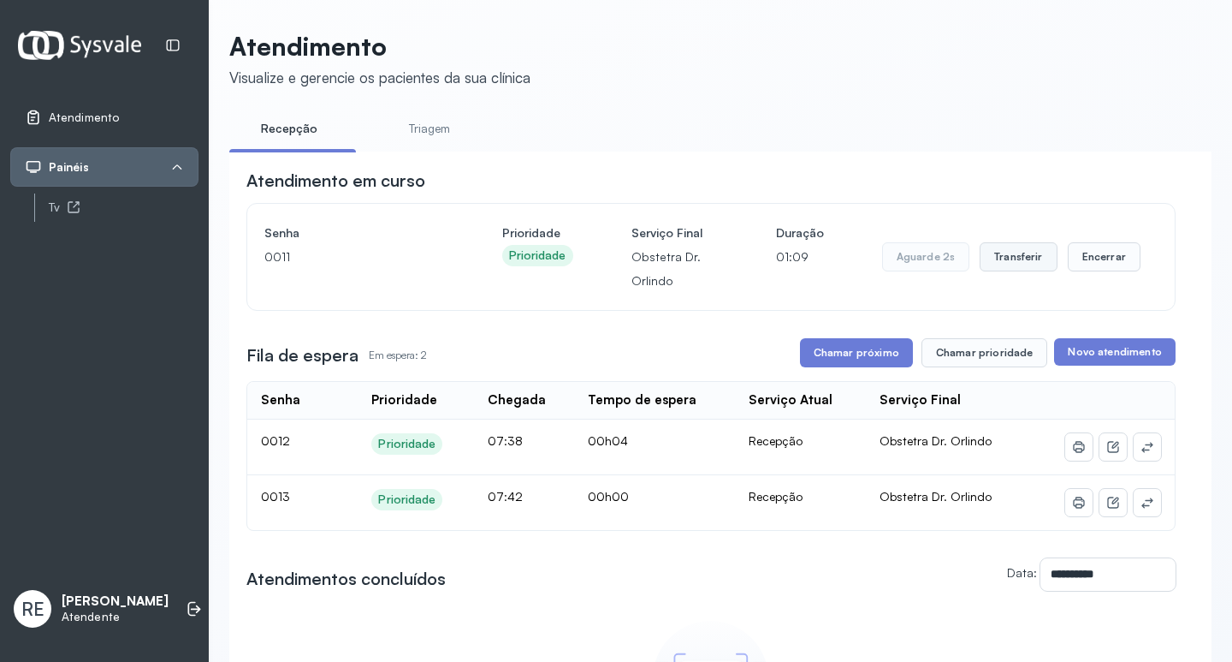
click at [998, 271] on button "Transferir" at bounding box center [1019, 256] width 78 height 29
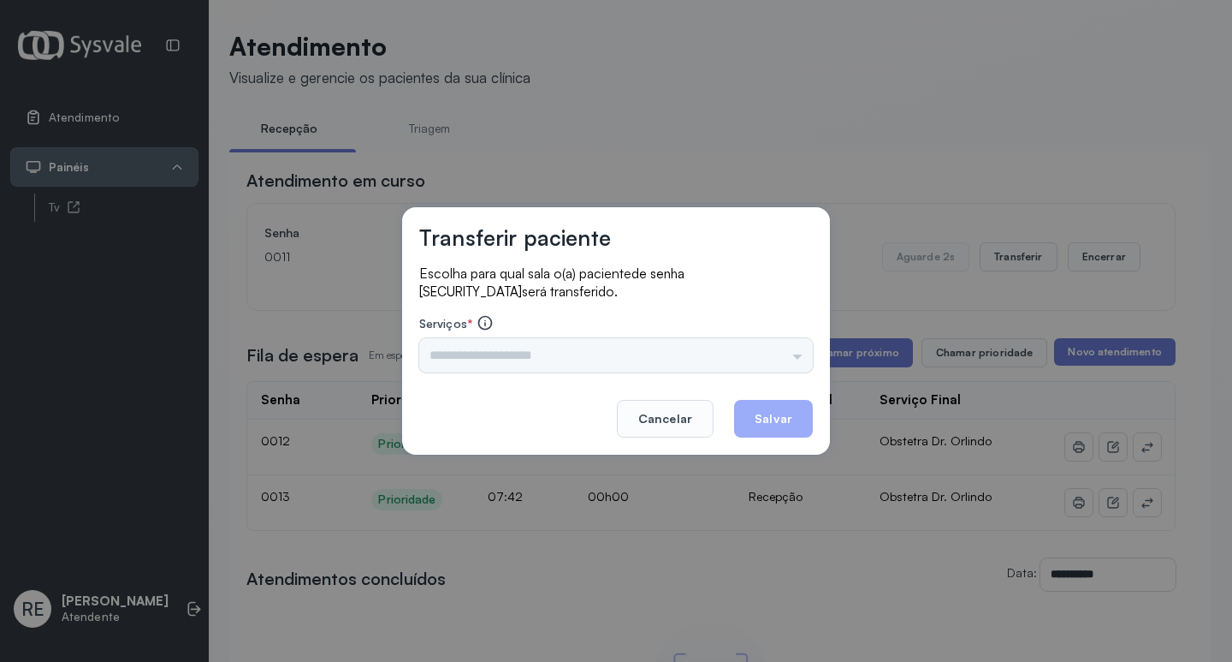
click at [571, 359] on input "text" at bounding box center [616, 355] width 394 height 34
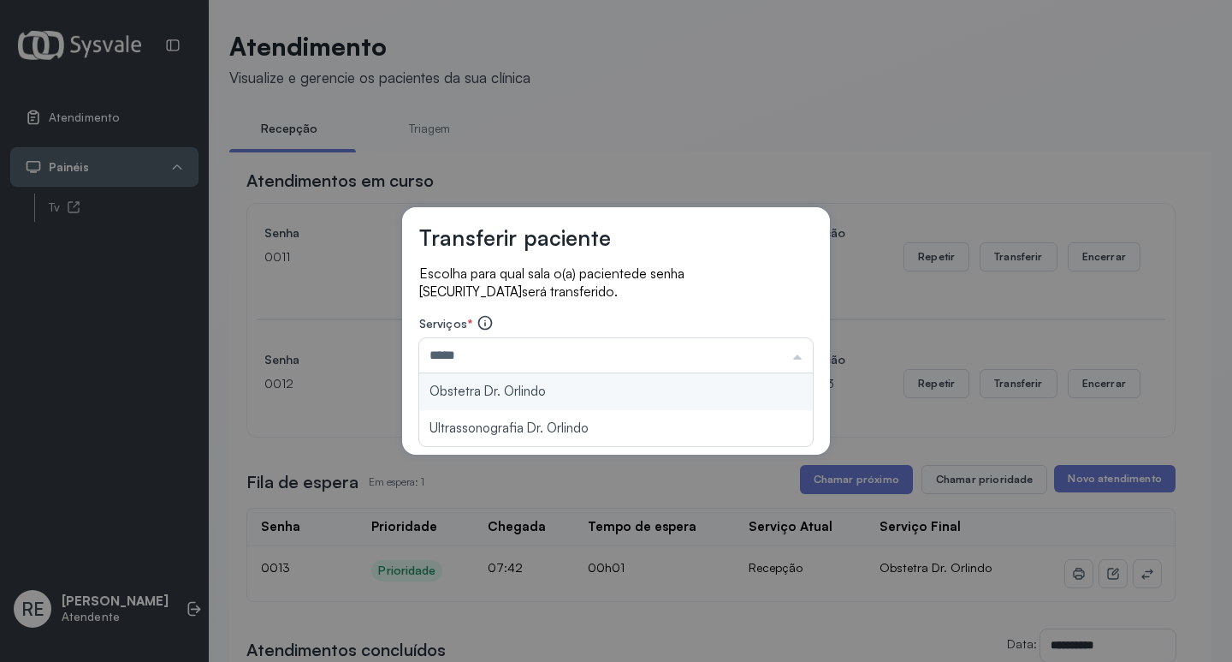
type input "**********"
click at [519, 393] on div "**********" at bounding box center [616, 330] width 428 height 247
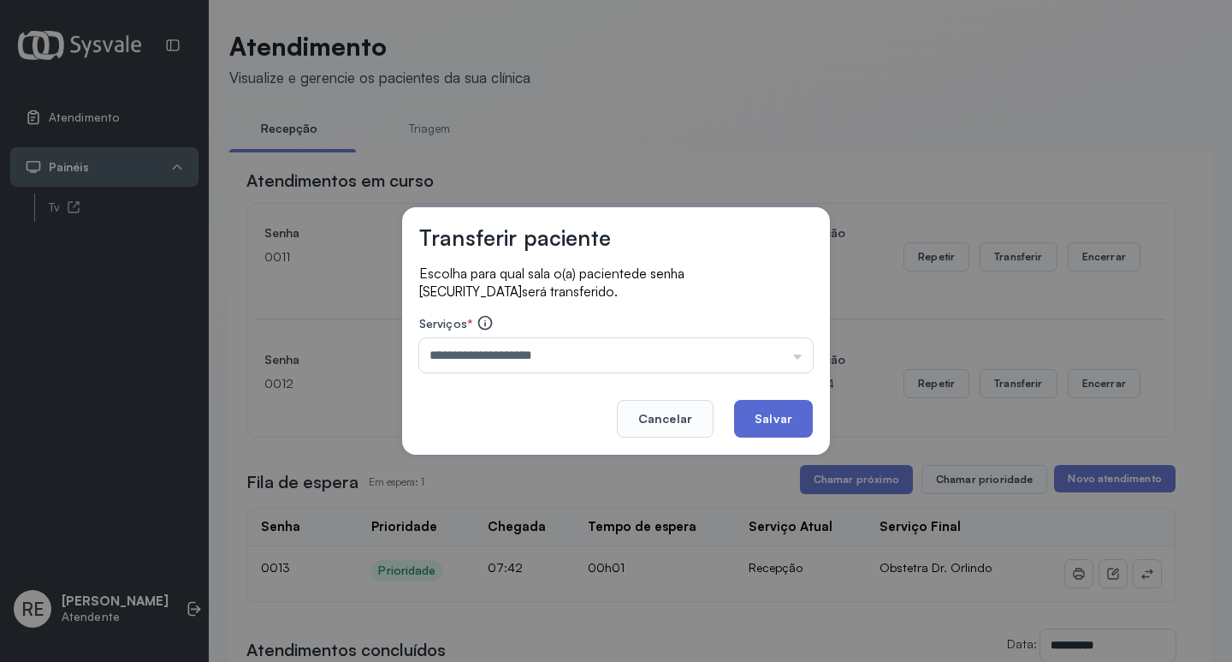
click at [757, 425] on button "Salvar" at bounding box center [773, 419] width 79 height 38
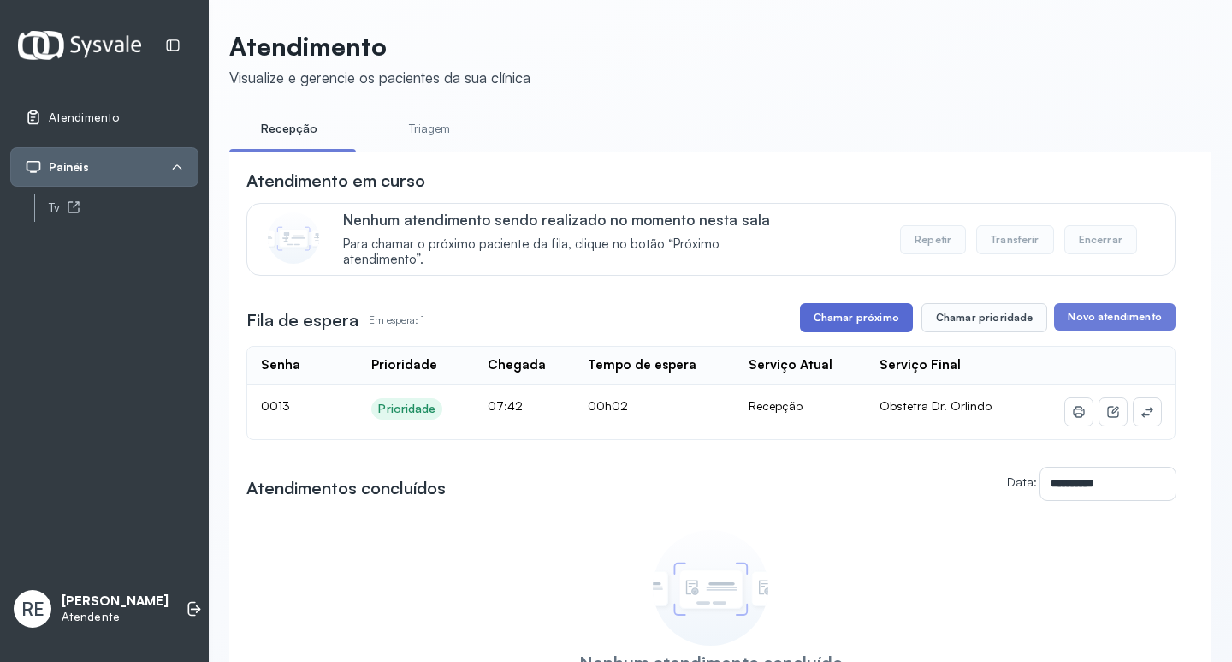
click at [869, 317] on button "Chamar próximo" at bounding box center [856, 317] width 113 height 29
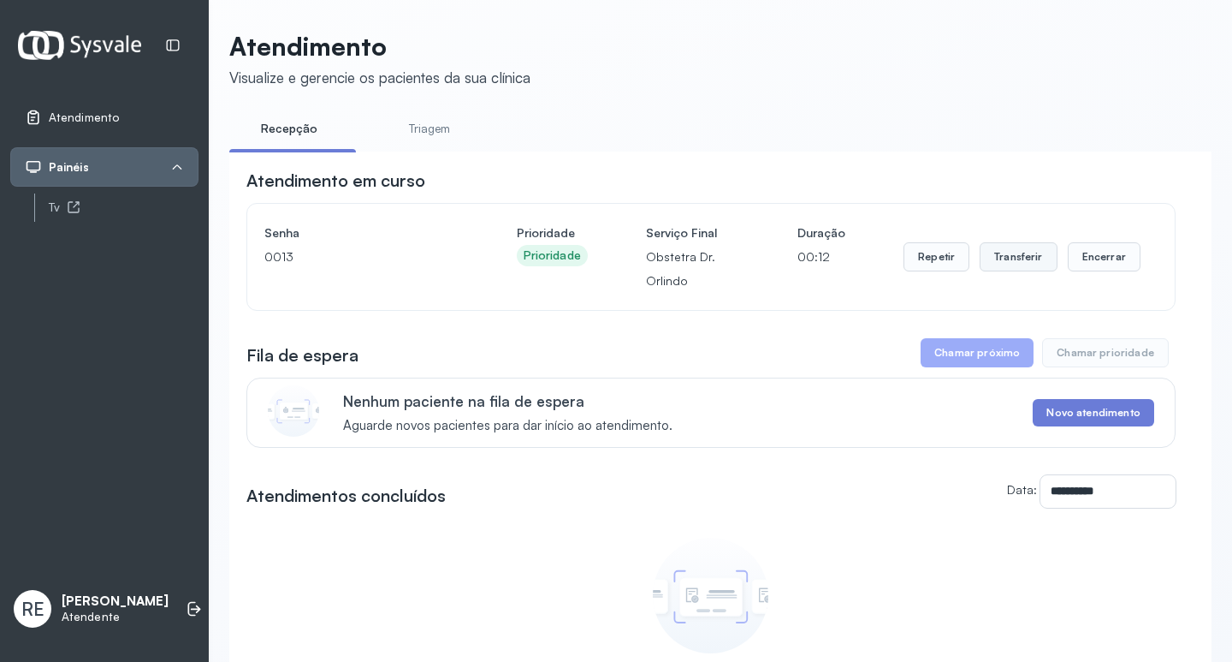
click at [1032, 259] on button "Transferir" at bounding box center [1019, 256] width 78 height 29
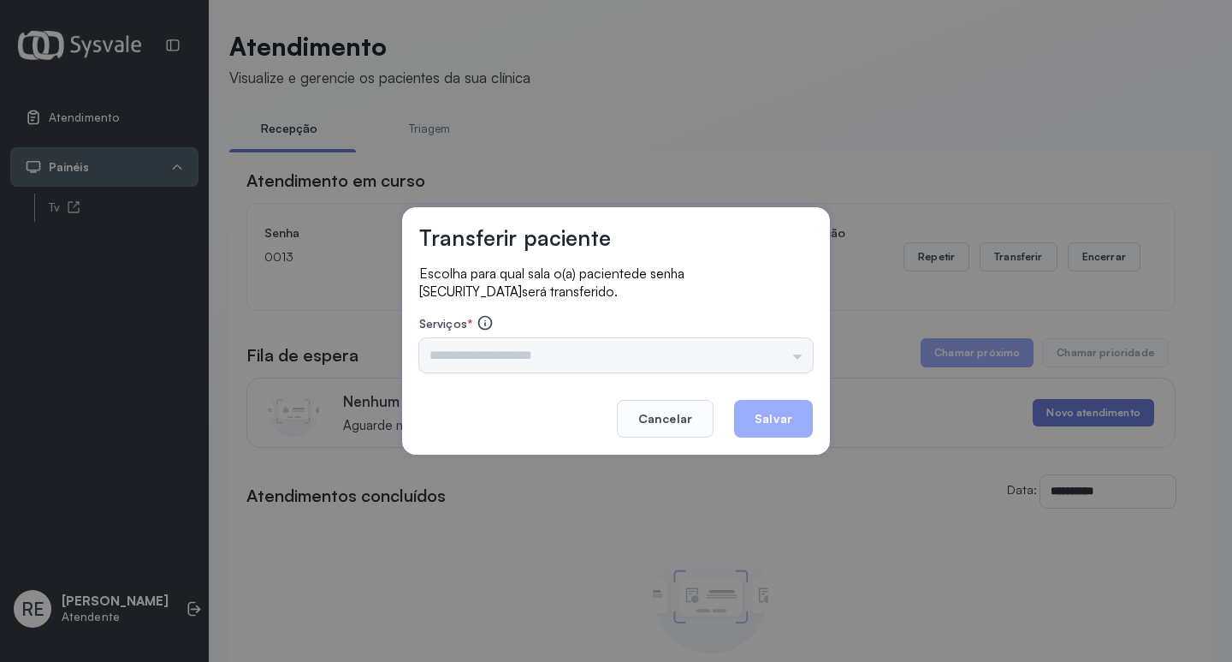
click at [496, 364] on div "Triagem Ortopedista Dr. Mauricio Ortopedista Dr. Ramon Ginecologista Dr. Amilto…" at bounding box center [616, 355] width 394 height 34
drag, startPoint x: 453, startPoint y: 342, endPoint x: 454, endPoint y: 351, distance: 8.6
click at [453, 347] on input "text" at bounding box center [616, 355] width 394 height 34
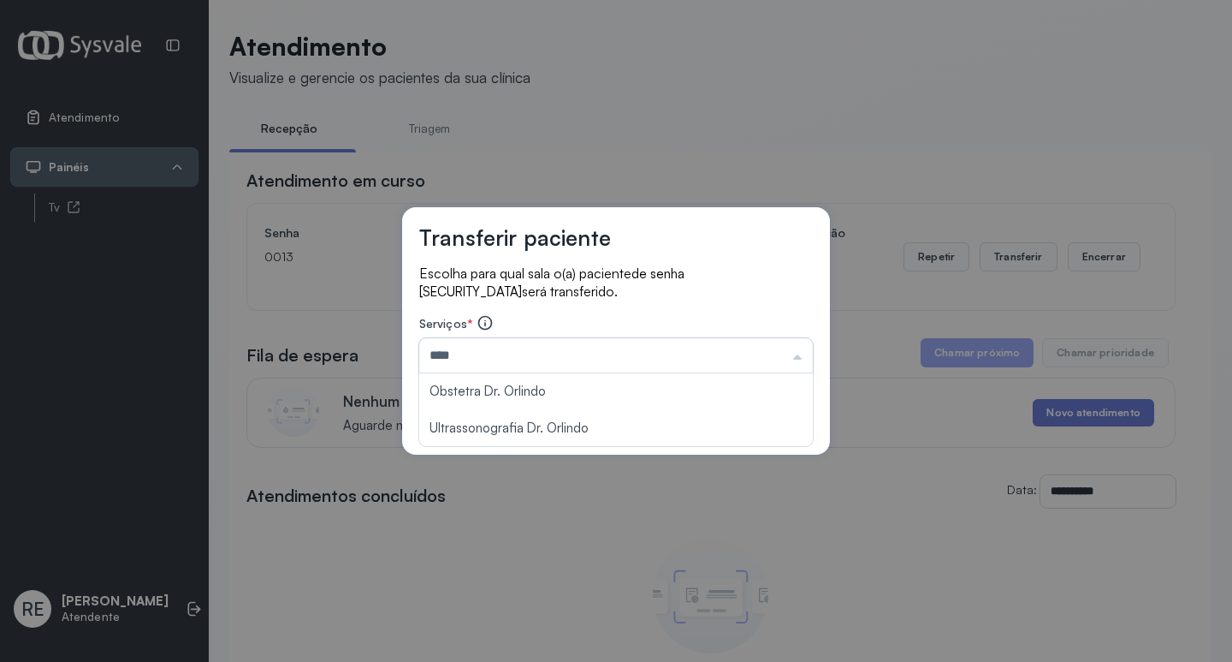
type input "**********"
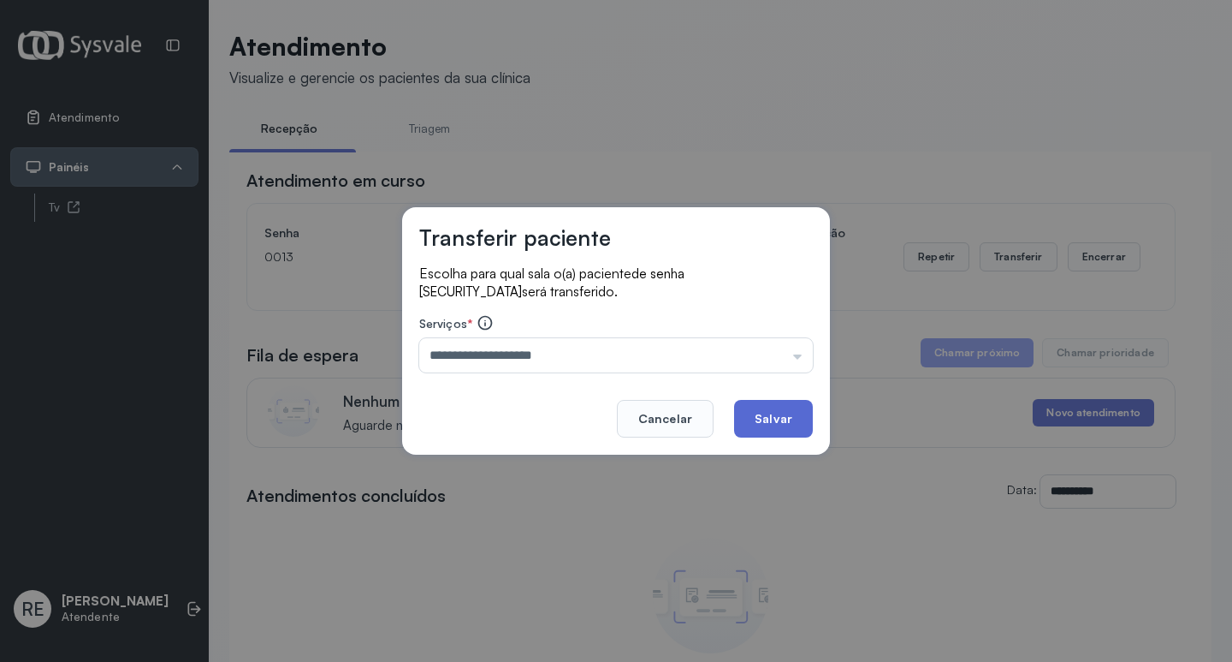
click at [774, 423] on button "Salvar" at bounding box center [773, 419] width 79 height 38
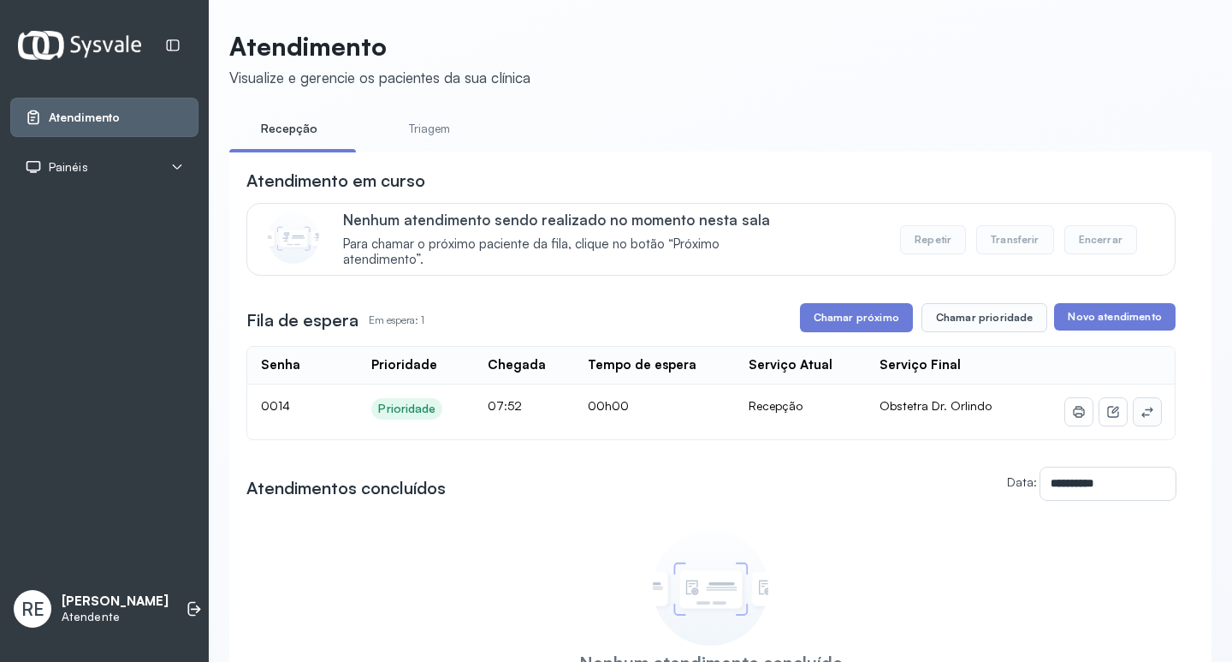
click at [1142, 417] on icon at bounding box center [1147, 412] width 11 height 10
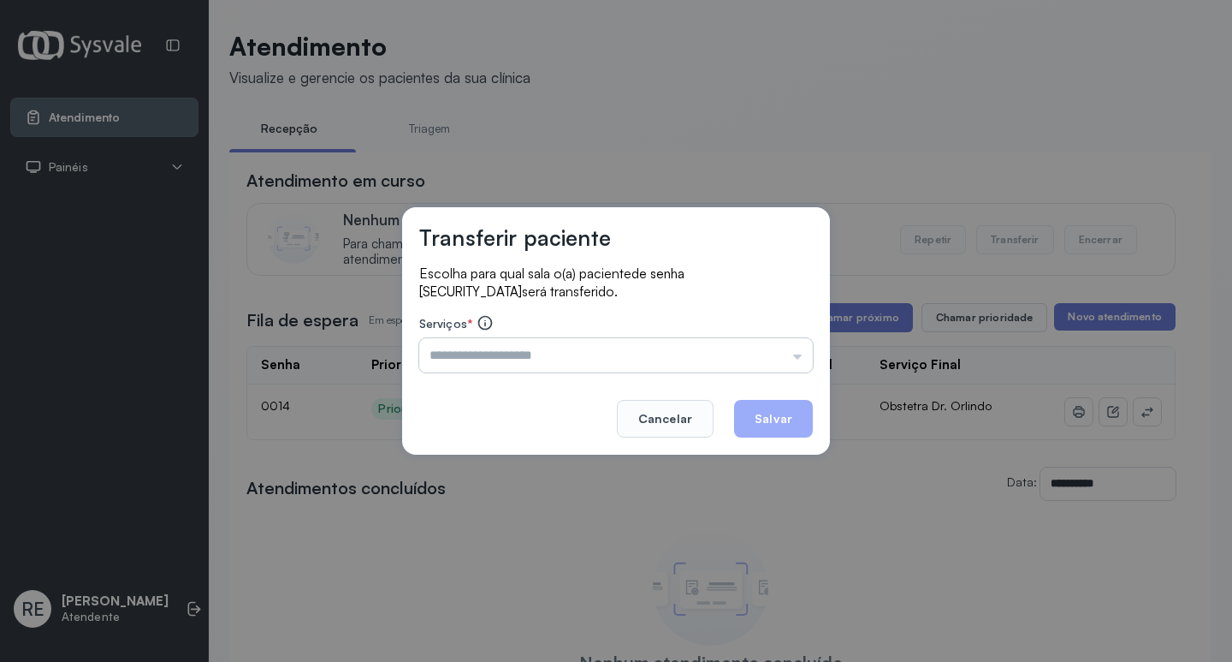
click at [453, 364] on input "text" at bounding box center [616, 355] width 394 height 34
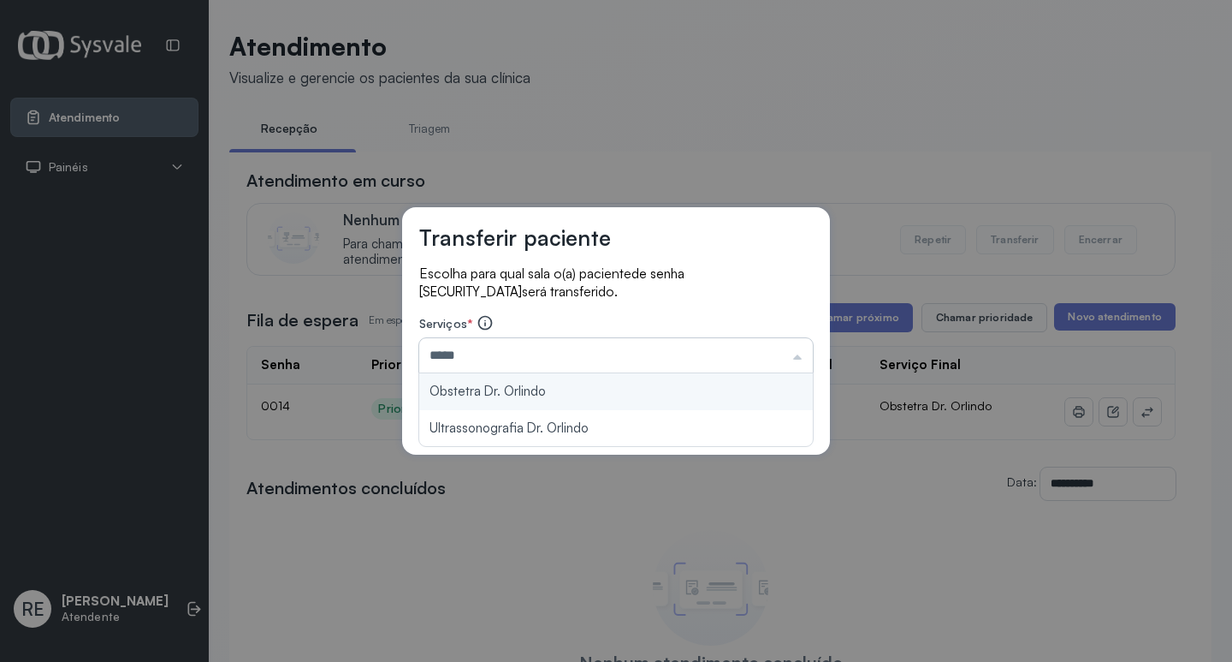
type input "**********"
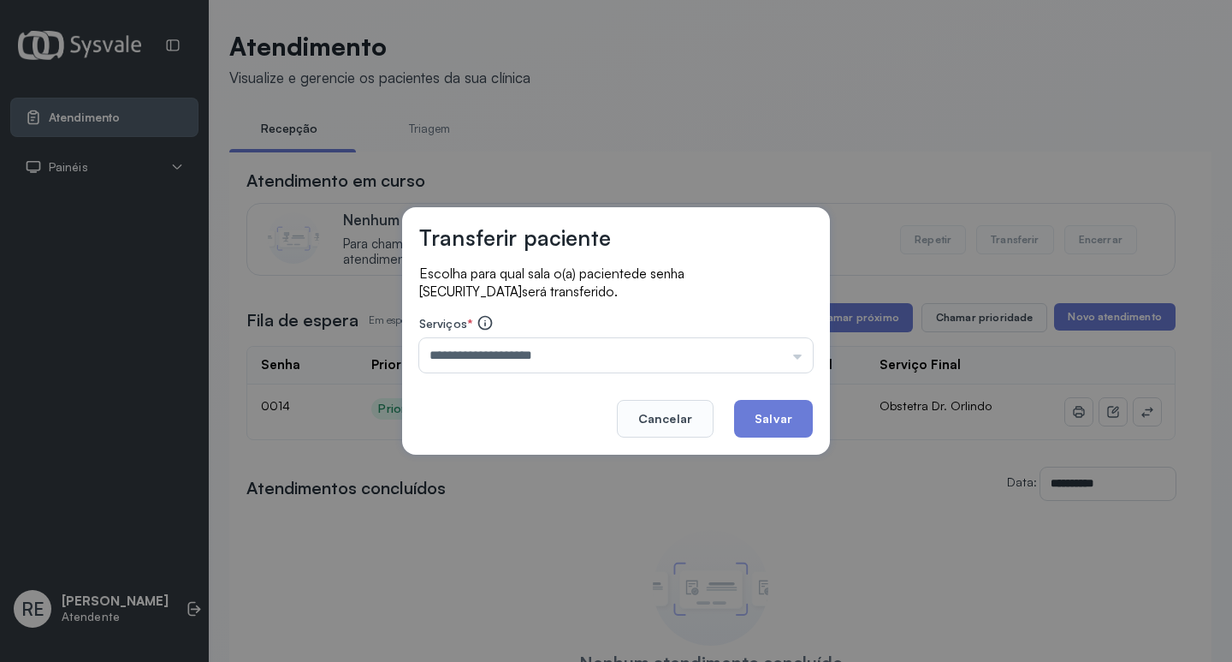
click at [801, 407] on button "Salvar" at bounding box center [773, 419] width 79 height 38
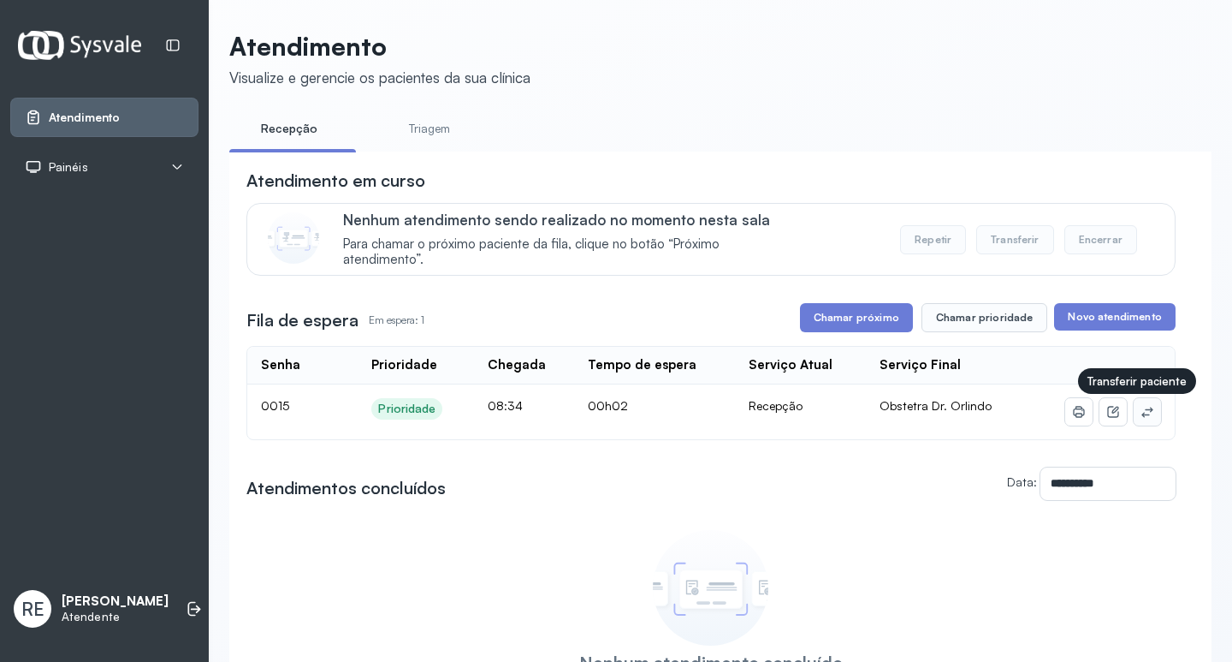
click at [1141, 418] on icon at bounding box center [1148, 412] width 14 height 14
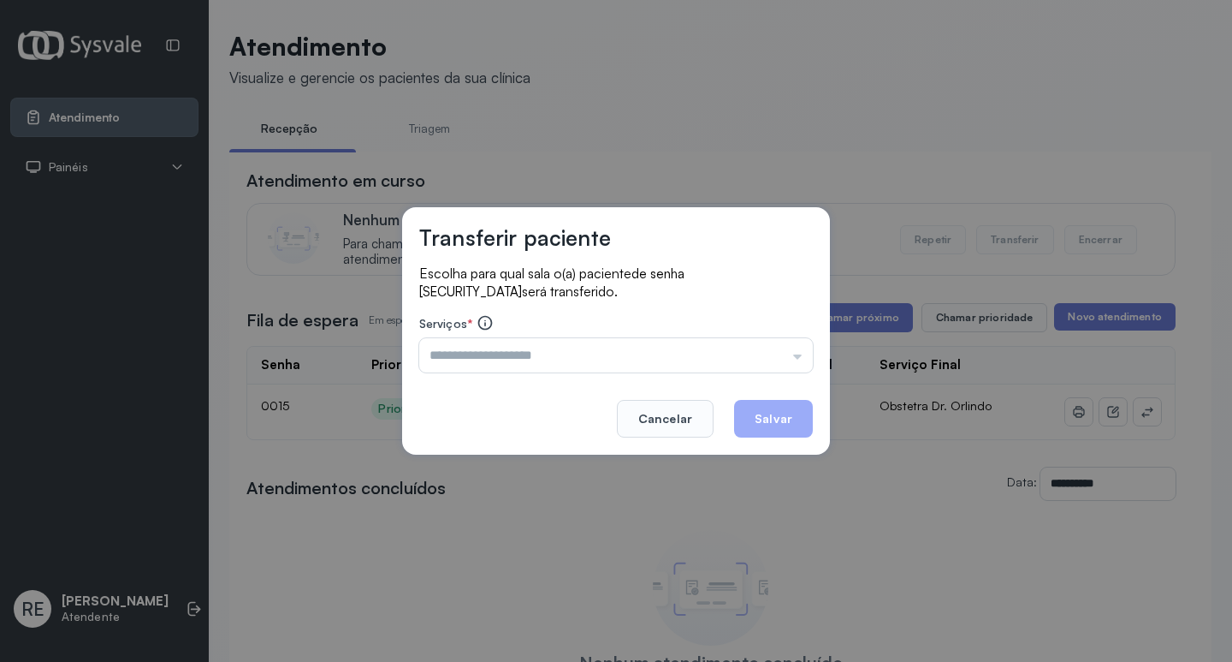
click at [492, 365] on input "text" at bounding box center [616, 355] width 394 height 34
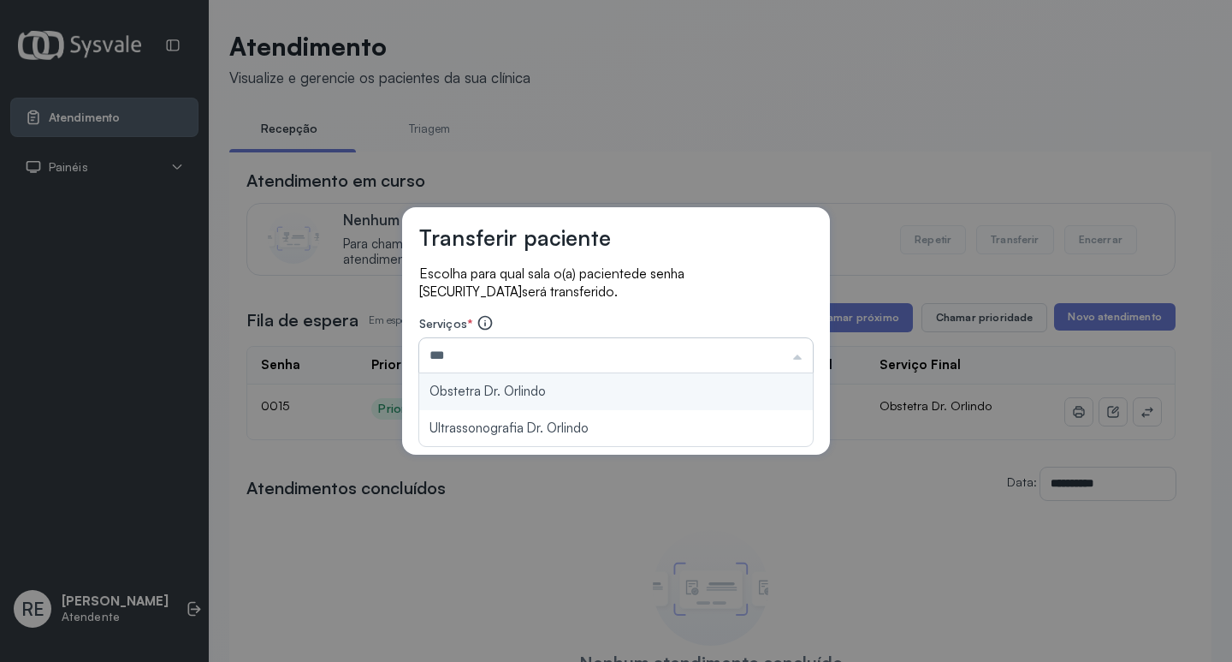
type input "**********"
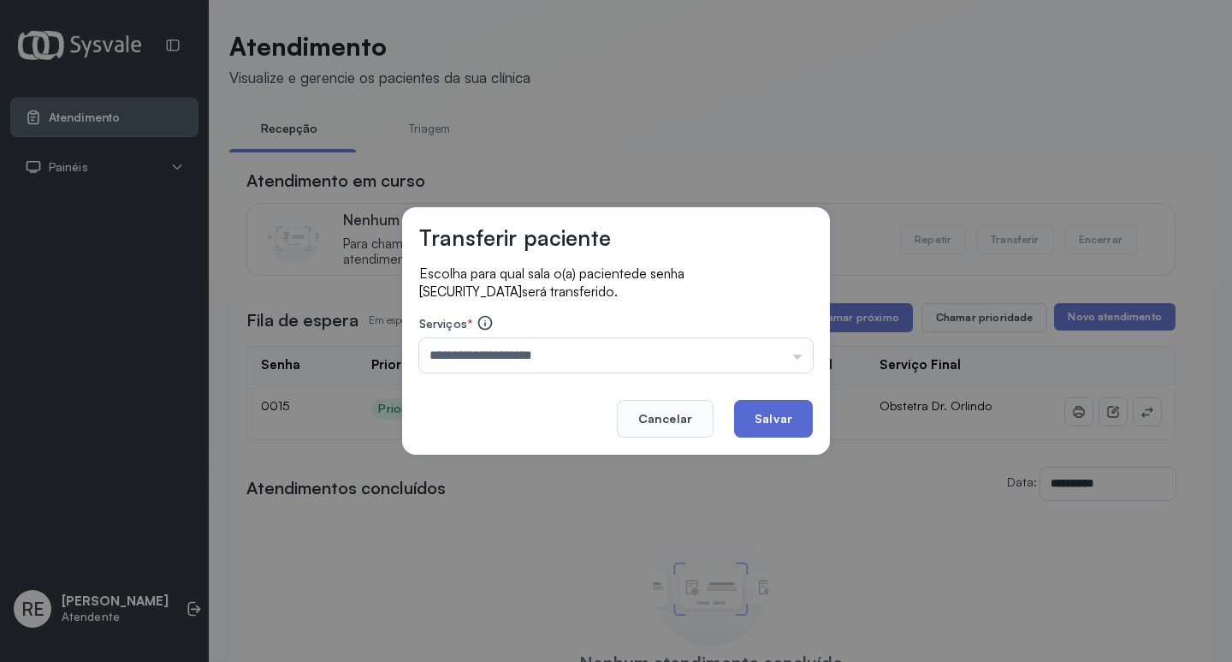
click at [774, 430] on button "Salvar" at bounding box center [773, 419] width 79 height 38
